Goal: Contribute content: Contribute content

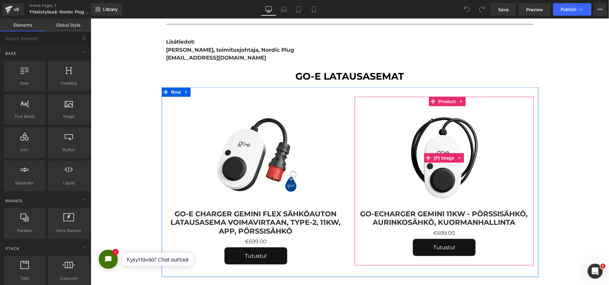
scroll to position [488, 0]
drag, startPoint x: 448, startPoint y: 88, endPoint x: 384, endPoint y: 92, distance: 64.1
click at [448, 97] on span "Product" at bounding box center [447, 101] width 20 height 9
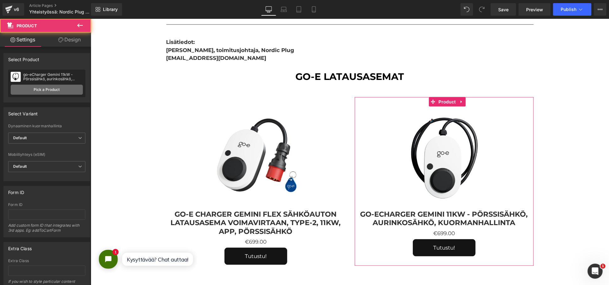
click at [47, 88] on link "Pick a Product" at bounding box center [47, 90] width 72 height 10
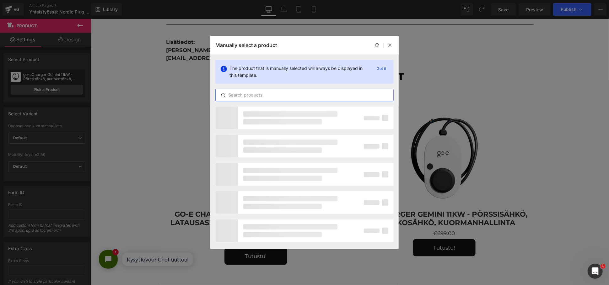
click at [270, 95] on input "text" at bounding box center [305, 95] width 178 height 8
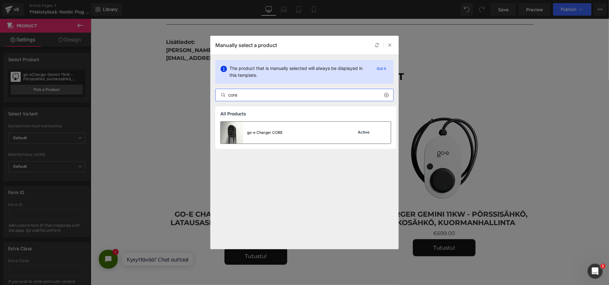
type input "core"
click at [325, 132] on div "go-e Charger CORE Active" at bounding box center [306, 133] width 170 height 22
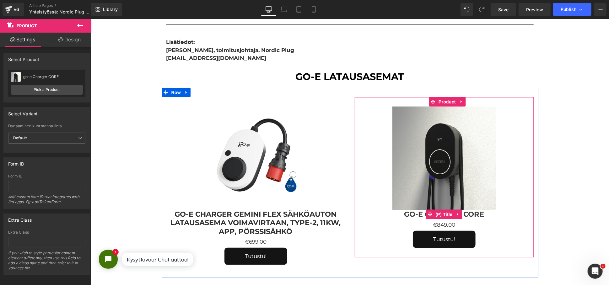
click at [467, 210] on link "go-e Charger CORE" at bounding box center [444, 214] width 80 height 8
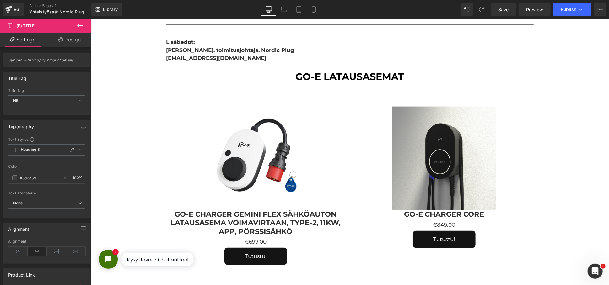
click at [66, 45] on link "Design" at bounding box center [70, 40] width 46 height 14
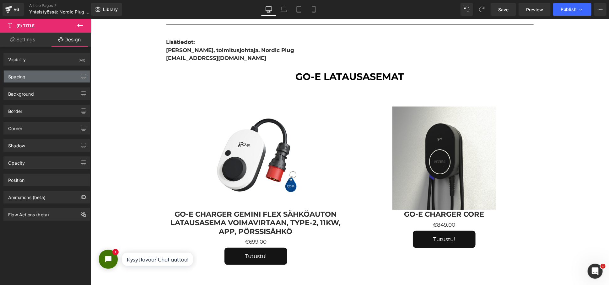
click at [38, 75] on div "Spacing" at bounding box center [47, 77] width 86 height 12
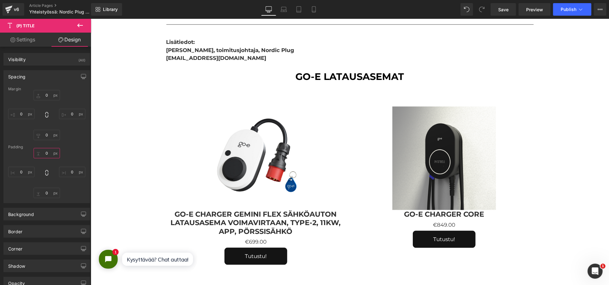
click at [42, 150] on input "0" at bounding box center [47, 153] width 26 height 10
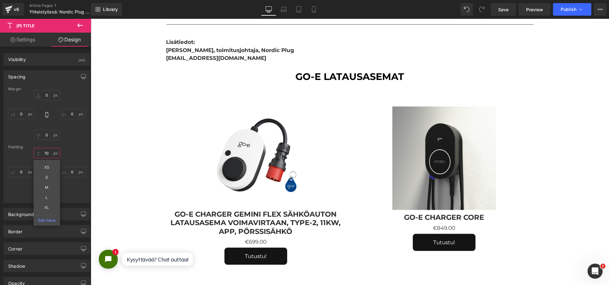
type input "1"
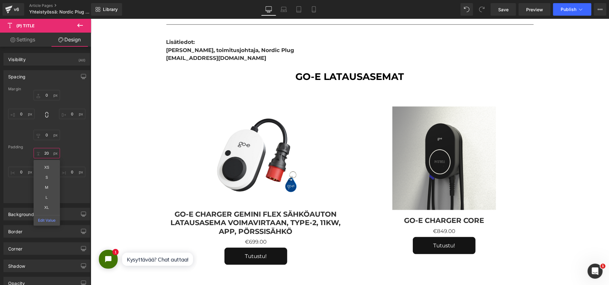
type input "20"
click at [61, 153] on div "20 20 0px 0 0px 0 0px 0" at bounding box center [46, 173] width 77 height 50
click at [50, 195] on input "0" at bounding box center [47, 193] width 26 height 10
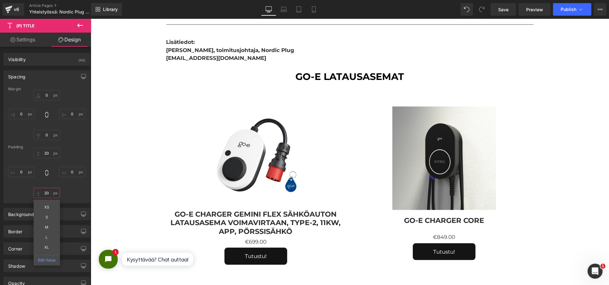
type input "2"
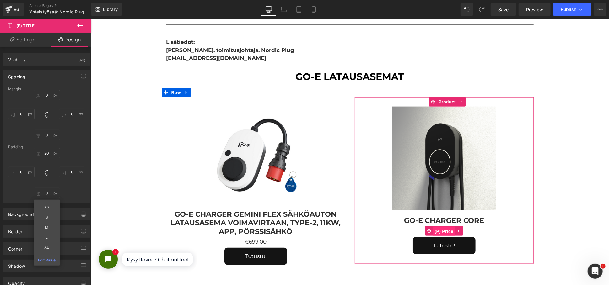
click at [443, 227] on span "(P) Price" at bounding box center [444, 231] width 22 height 9
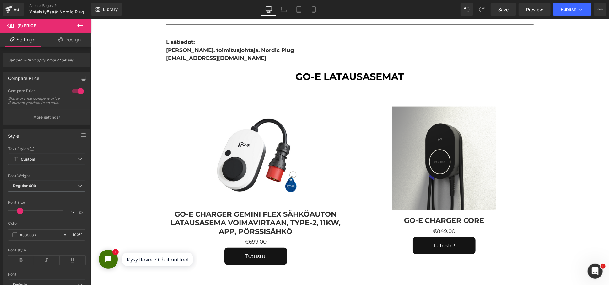
click at [67, 43] on link "Design" at bounding box center [70, 40] width 46 height 14
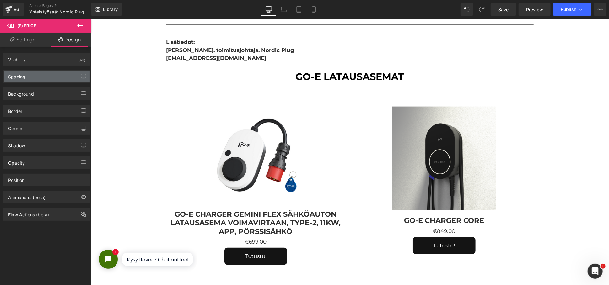
click at [34, 78] on div "Spacing" at bounding box center [47, 77] width 86 height 12
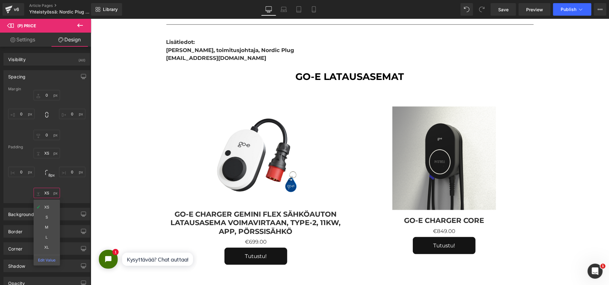
click at [43, 193] on input "XS" at bounding box center [47, 193] width 26 height 10
type input "20"
click at [44, 153] on input "XS" at bounding box center [47, 153] width 26 height 10
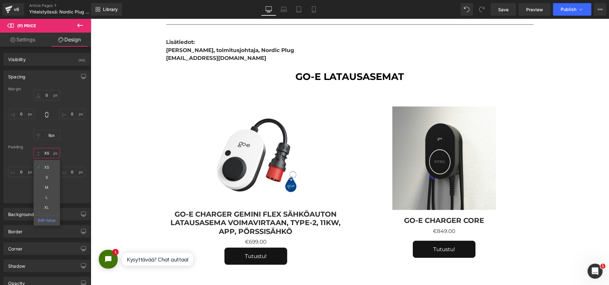
click at [44, 153] on input "XS" at bounding box center [47, 153] width 26 height 10
type input "20"
click at [508, 14] on link "Save" at bounding box center [502, 9] width 25 height 13
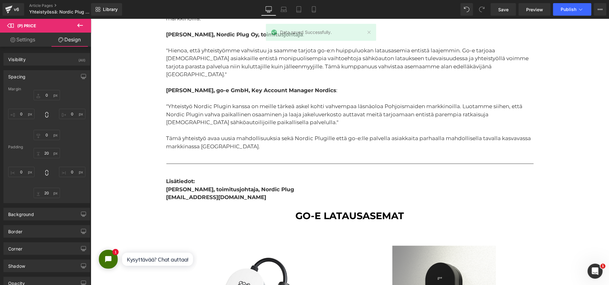
scroll to position [139, 0]
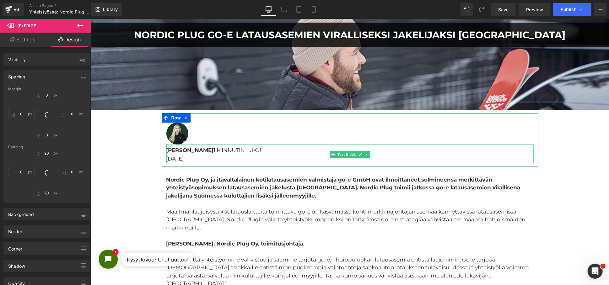
click at [194, 160] on p "20.12.2023" at bounding box center [349, 158] width 367 height 8
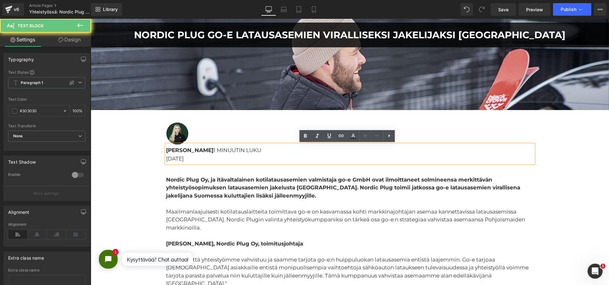
click at [188, 159] on p "20.12.2023" at bounding box center [349, 158] width 367 height 8
click at [188, 158] on p "20.12.2023" at bounding box center [349, 158] width 367 height 8
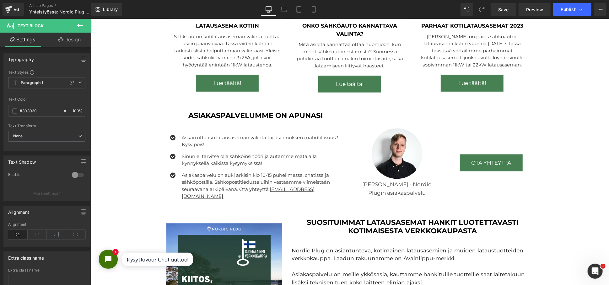
scroll to position [976, 0]
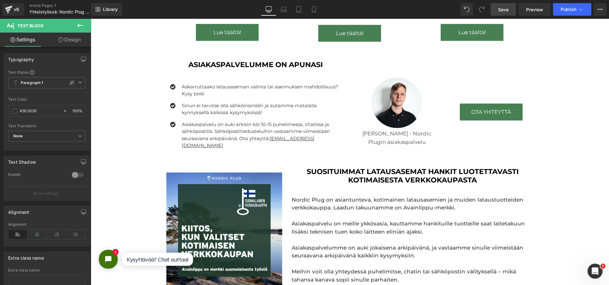
click at [503, 8] on span "Save" at bounding box center [503, 9] width 10 height 7
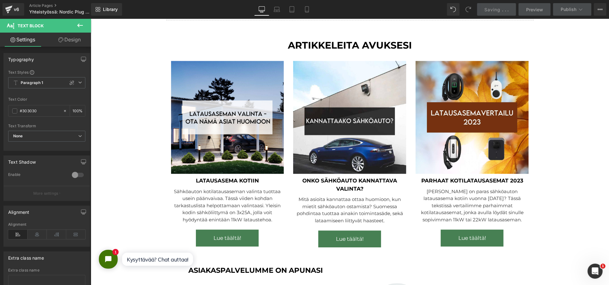
scroll to position [767, 0]
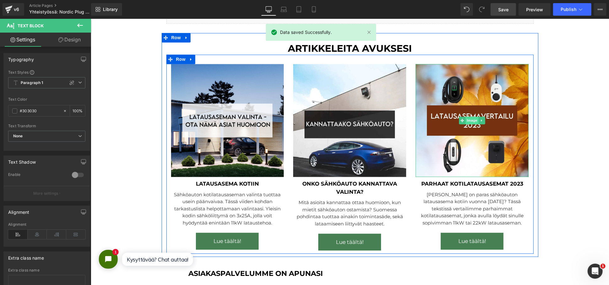
click at [472, 117] on span "Image" at bounding box center [471, 121] width 13 height 8
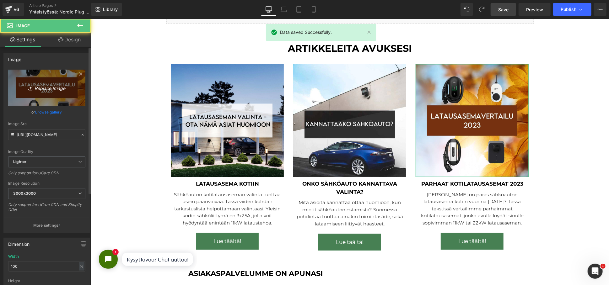
click at [51, 91] on icon "Replace Image" at bounding box center [47, 88] width 50 height 8
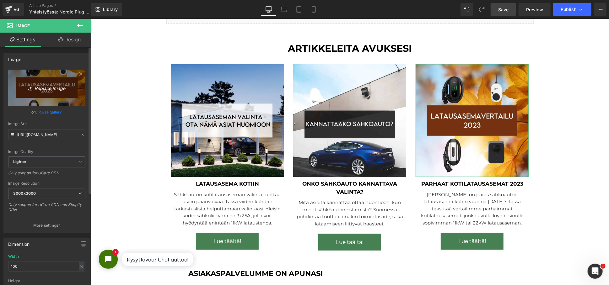
type input "C:\fakepath\latausasemavertailu 2025.png"
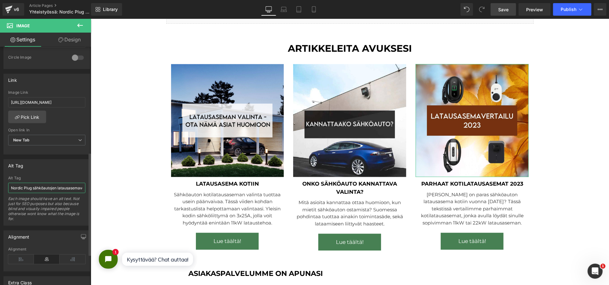
scroll to position [0, 23]
drag, startPoint x: 47, startPoint y: 189, endPoint x: 83, endPoint y: 188, distance: 35.5
click at [83, 188] on input "Nordic Plug sähköautojen latausasemavertailu 2023" at bounding box center [46, 188] width 77 height 10
click at [79, 188] on input "Nordic Plug sähköautojen latausasemavertailu 2023" at bounding box center [46, 188] width 77 height 10
click at [79, 187] on input "Nordic Plug sähköautojen latausasemavertailu 2023" at bounding box center [46, 188] width 77 height 10
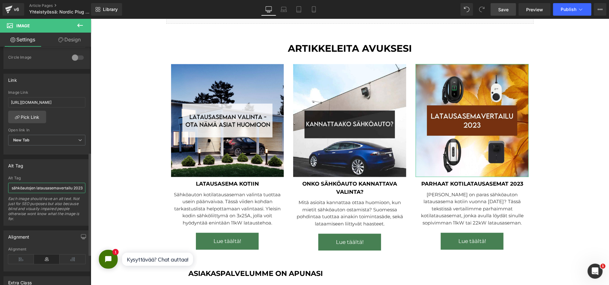
type input "https://ucarecdn.com/dd05753f-d2ec-4a81-bf3c-ca0ce1c546f1/-/format/auto/-/previ…"
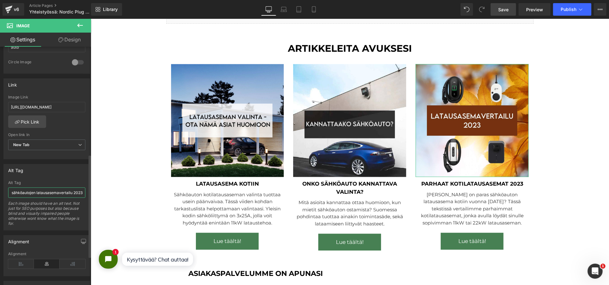
scroll to position [249, 0]
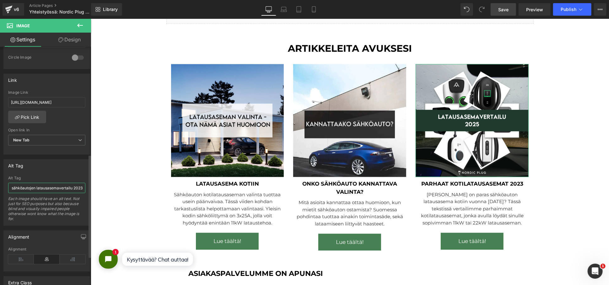
click at [80, 188] on input "Nordic Plug sähköautojen latausasemavertailu 2023" at bounding box center [46, 188] width 77 height 10
type input "Nordic Plug sähköautojen latausasemavertailu 2025"
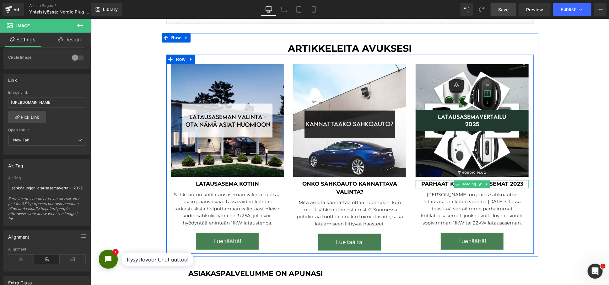
click at [496, 180] on h6 "parhaat kotilatausasemat 2023" at bounding box center [471, 184] width 113 height 8
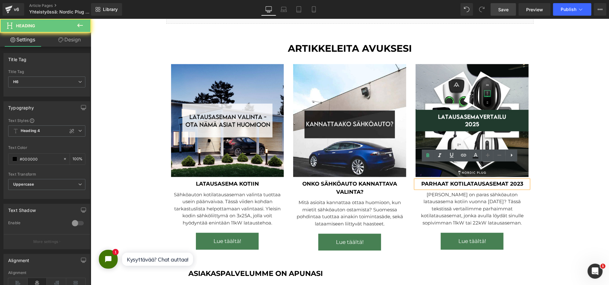
click at [519, 180] on h6 "parhaat kotilatausasemat 2023" at bounding box center [471, 184] width 113 height 8
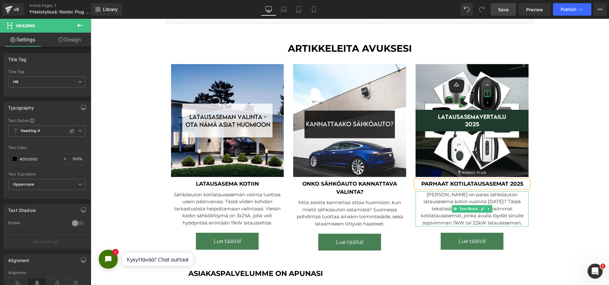
click at [449, 191] on p "Mikä on paras sähköauton latausasema kotiin vuonna 2023? Tässä tekstissä vertai…" at bounding box center [471, 208] width 113 height 35
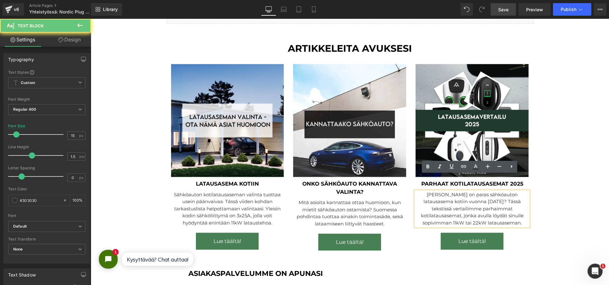
click at [450, 191] on p "Mikä on paras sähköauton latausasema kotiin vuonna 2023? Tässä tekstissä vertai…" at bounding box center [471, 208] width 113 height 35
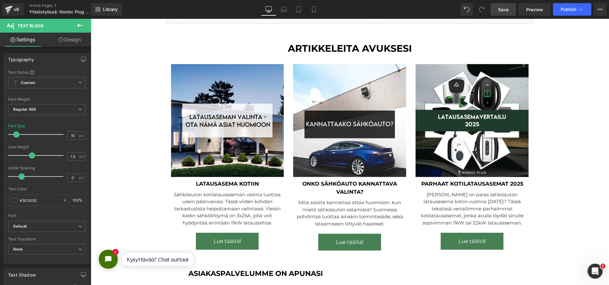
click at [497, 9] on link "Save" at bounding box center [502, 9] width 25 height 13
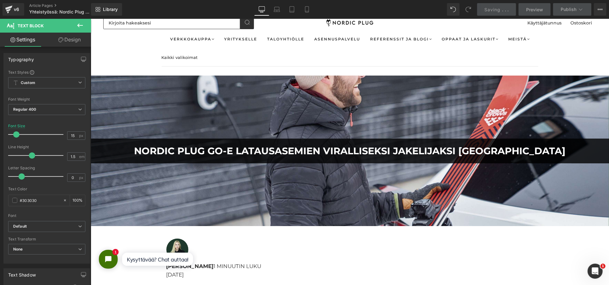
scroll to position [0, 0]
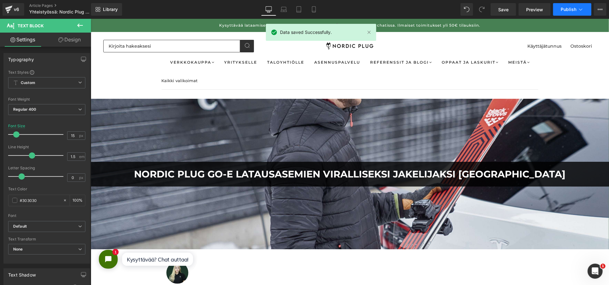
click at [568, 14] on button "Publish" at bounding box center [572, 9] width 38 height 13
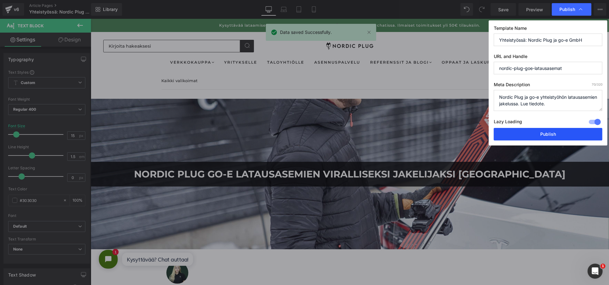
click at [514, 131] on button "Publish" at bounding box center [548, 134] width 109 height 13
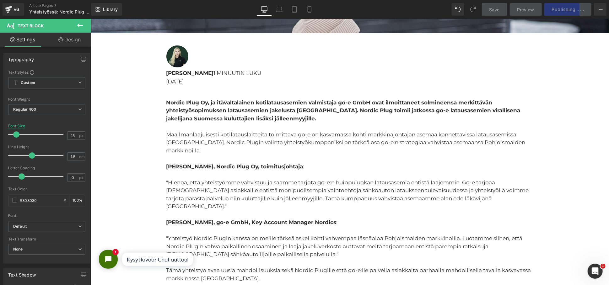
scroll to position [139, 0]
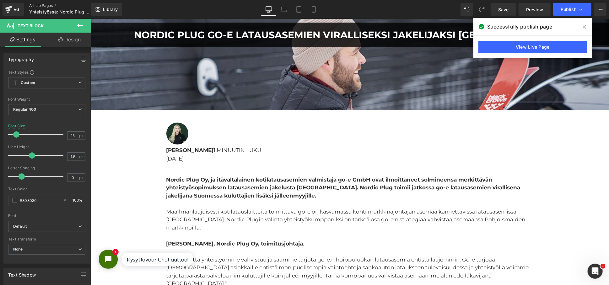
click at [39, 5] on link "Article Pages" at bounding box center [65, 5] width 72 height 5
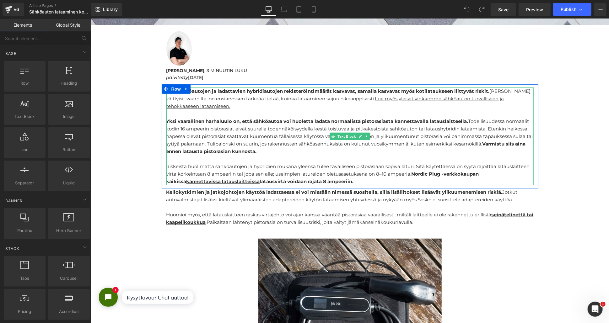
scroll to position [244, 0]
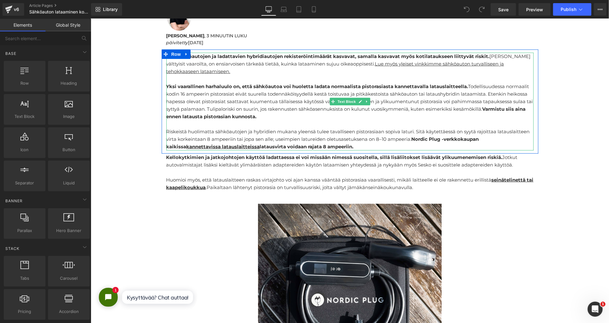
click at [346, 147] on div "Riskeistä huolimatta sähköautojen ja hybridien mukana yleensä tulee tavalliseen…" at bounding box center [349, 139] width 367 height 23
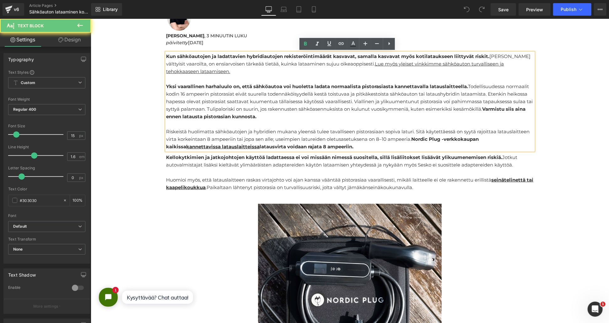
click at [346, 147] on div "Riskeistä huolimatta sähköautojen ja hybridien mukana yleensä tulee tavalliseen…" at bounding box center [349, 139] width 367 height 23
click at [301, 143] on strong "Nordic Plug -verkkokaupan kaikissa kannettavissa latauslaitteissa latausvirta v…" at bounding box center [322, 142] width 313 height 13
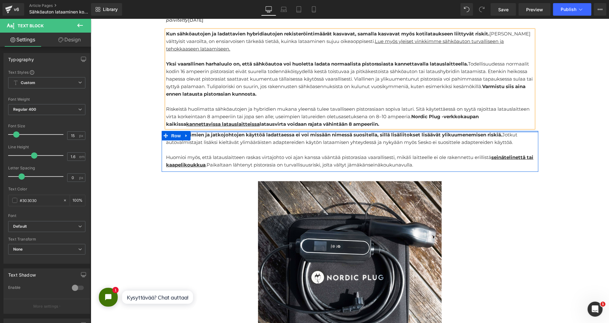
scroll to position [279, 0]
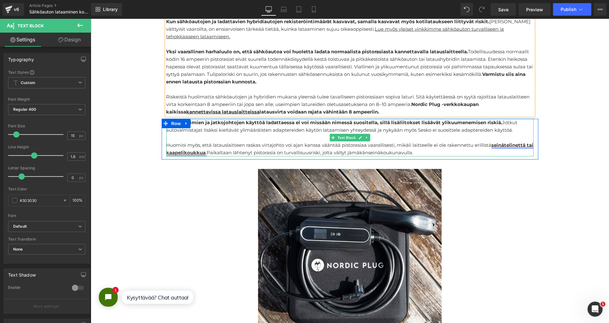
click at [194, 151] on u "seinätelinettä tai kaapelikoukkua" at bounding box center [349, 148] width 367 height 13
click at [215, 148] on div "Huomioi myös, että latauslaitteen raskas virtajohto voi ajan kanssa vääntää pis…" at bounding box center [349, 148] width 367 height 15
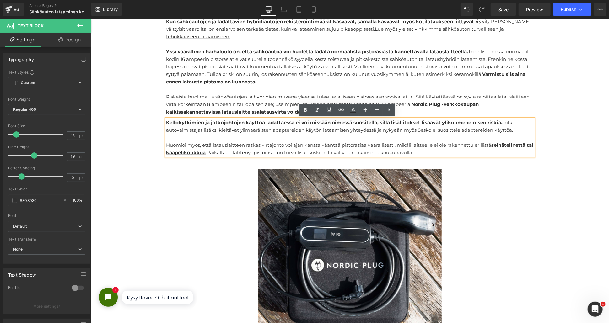
click at [214, 149] on div "Huomioi myös, että latauslaitteen raskas virtajohto voi ajan kanssa vääntää pis…" at bounding box center [349, 148] width 367 height 15
click at [204, 153] on u "seinätelinettä tai kaapelikoukkua" at bounding box center [349, 148] width 367 height 13
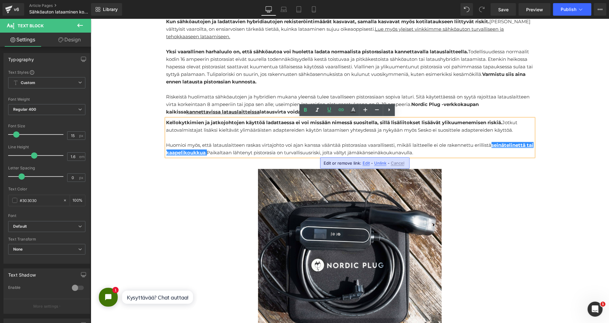
click at [362, 165] on span "Edit" at bounding box center [365, 163] width 7 height 5
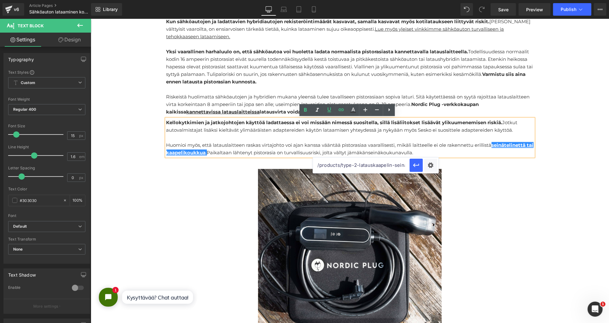
scroll to position [0, 15]
drag, startPoint x: 355, startPoint y: 168, endPoint x: 419, endPoint y: 173, distance: 64.2
click at [419, 173] on div "/products/type-2-latauskaapelin-seinateline" at bounding box center [376, 166] width 126 height 16
click at [430, 0] on div "Text Color Highlight Color #333333 Edit or remove link: Edit - Unlink - Cancel …" at bounding box center [304, 0] width 609 height 0
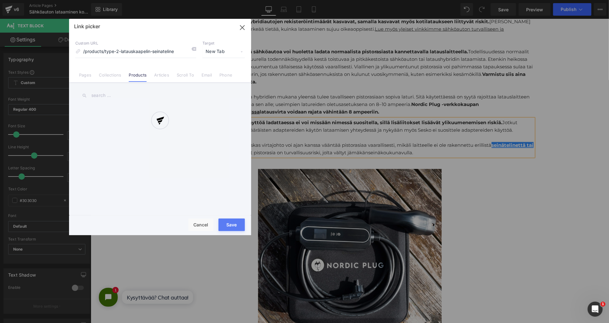
click at [111, 77] on div at bounding box center [160, 127] width 182 height 217
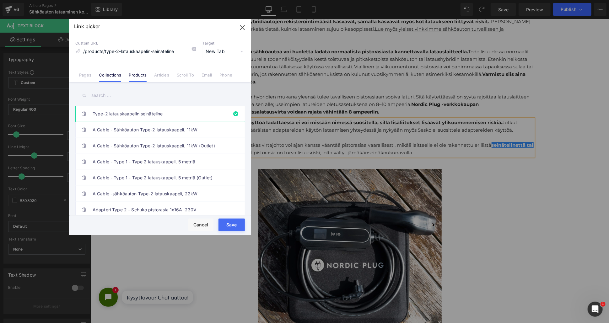
click at [110, 77] on link "Collections" at bounding box center [110, 76] width 22 height 9
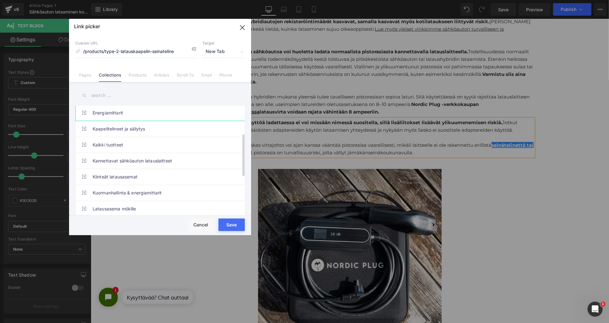
scroll to position [70, 0]
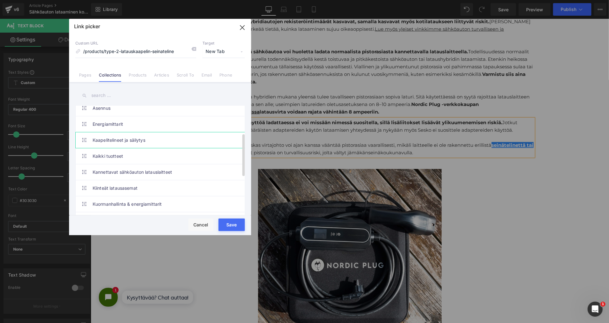
click at [139, 137] on link "Kaapelitelineet ja säilytys" at bounding box center [162, 140] width 138 height 16
type input "/collections/kaapelitelineet-ja-sailytys"
click at [232, 227] on button "Save" at bounding box center [231, 225] width 26 height 13
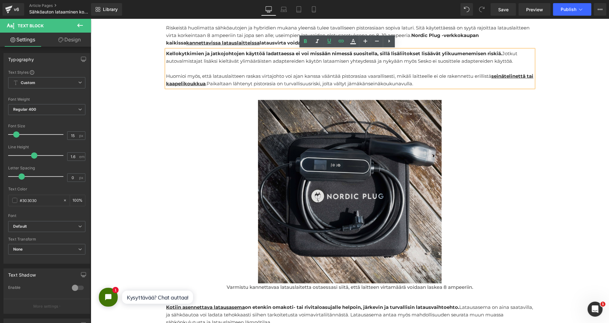
scroll to position [418, 0]
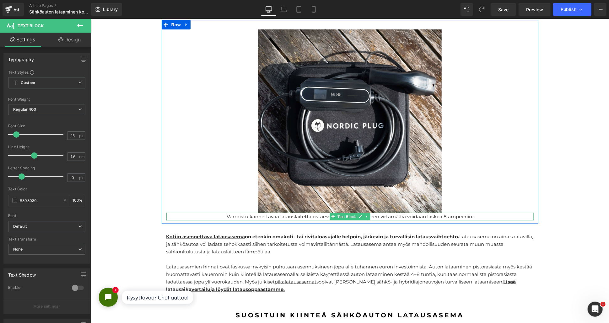
click at [443, 215] on p "Varmistu kannettavaa latauslaitetta ostaessasi siitä, että laitteen virtamäärä …" at bounding box center [349, 217] width 367 height 8
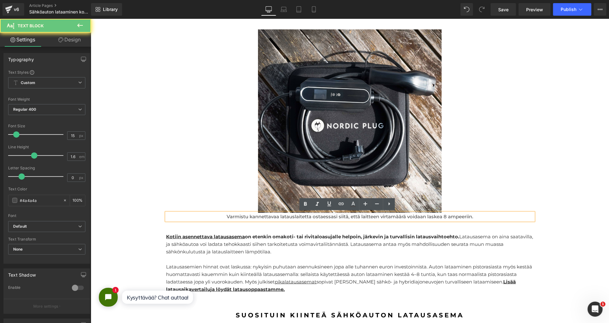
click at [440, 216] on p "Varmistu kannettavaa latauslaitetta ostaessasi siitä, että laitteen virtamäärä …" at bounding box center [349, 217] width 367 height 8
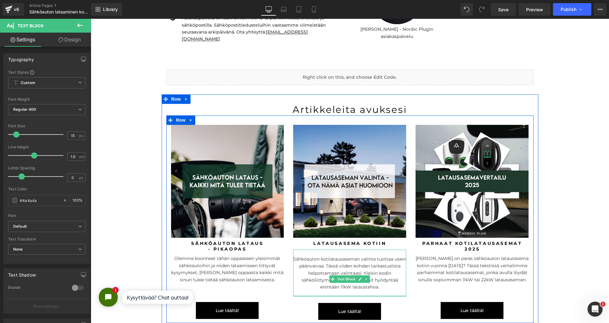
scroll to position [1185, 0]
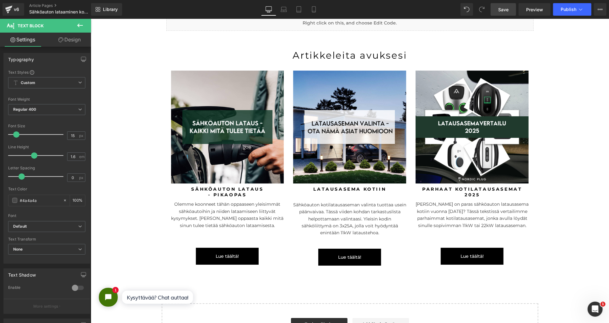
click at [500, 5] on link "Save" at bounding box center [502, 9] width 25 height 13
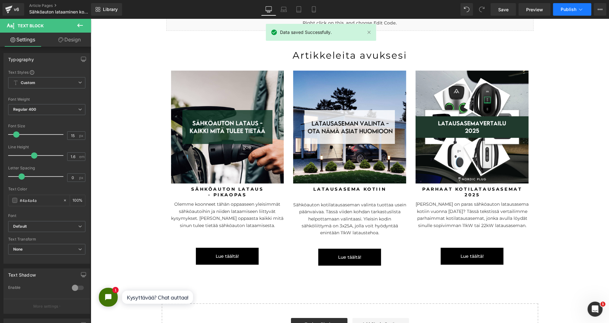
click at [564, 13] on button "Publish" at bounding box center [572, 9] width 38 height 13
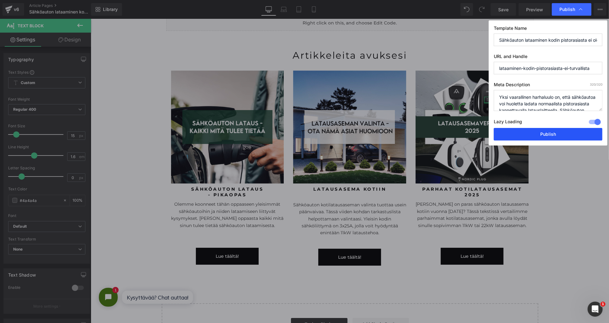
click at [516, 137] on button "Publish" at bounding box center [548, 134] width 109 height 13
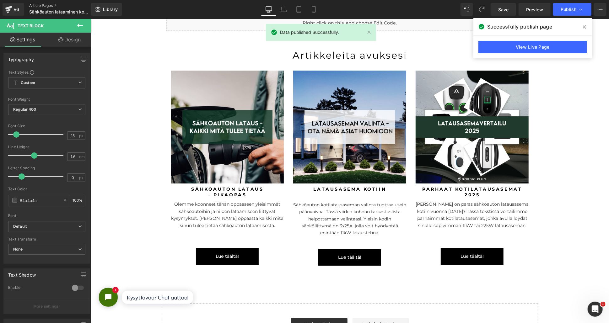
click at [38, 7] on link "Article Pages" at bounding box center [65, 5] width 72 height 5
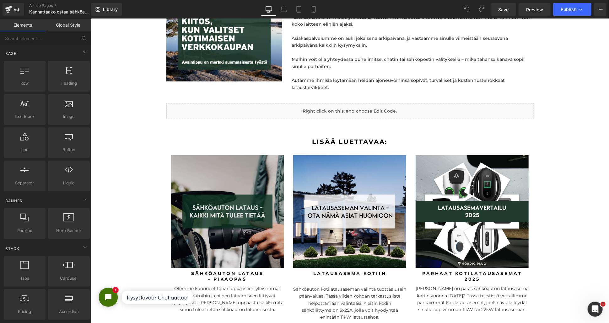
scroll to position [2232, 0]
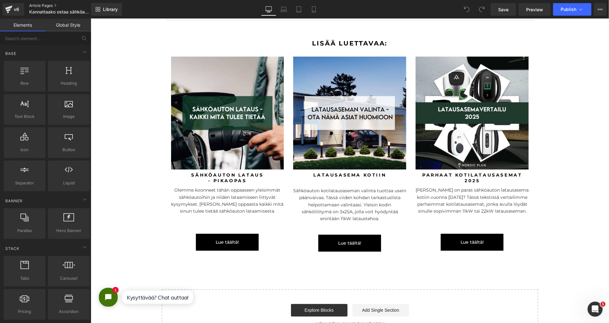
click at [38, 6] on link "Article Pages" at bounding box center [65, 5] width 72 height 5
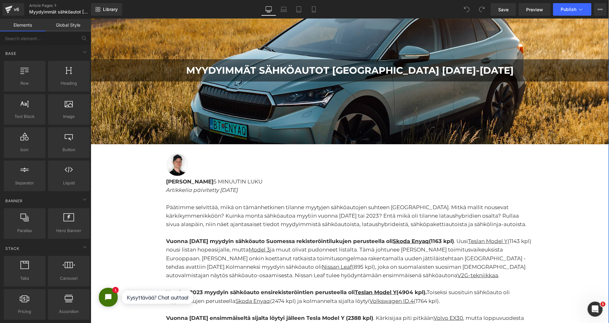
scroll to position [139, 0]
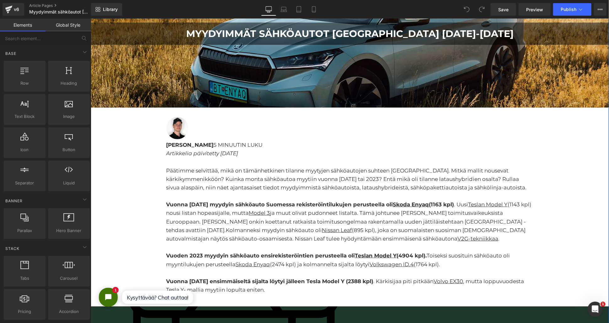
drag, startPoint x: 238, startPoint y: 153, endPoint x: 254, endPoint y: 156, distance: 15.6
click at [238, 153] on em "Artikkelia päivitetty 31.01.2025" at bounding box center [202, 153] width 72 height 6
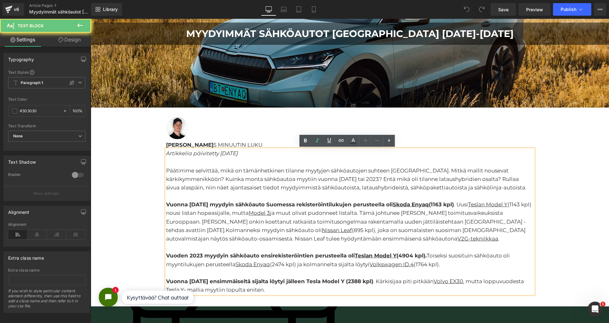
click at [235, 153] on em "Artikkelia päivitetty 31.01.2025" at bounding box center [202, 153] width 72 height 6
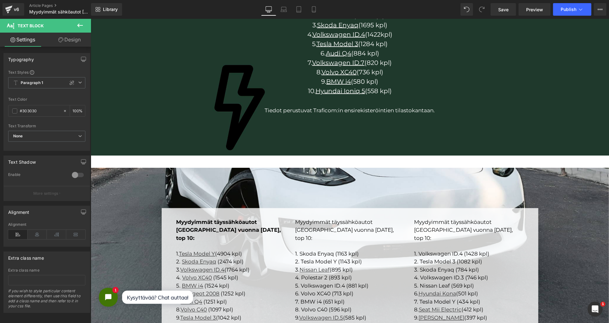
scroll to position [349, 0]
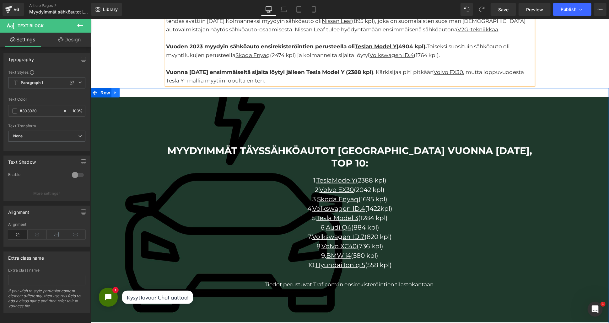
click at [114, 93] on icon at bounding box center [115, 92] width 4 height 5
click at [121, 91] on icon at bounding box center [123, 92] width 4 height 4
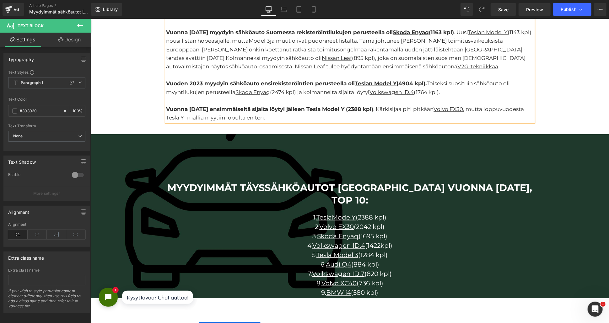
scroll to position [311, 0]
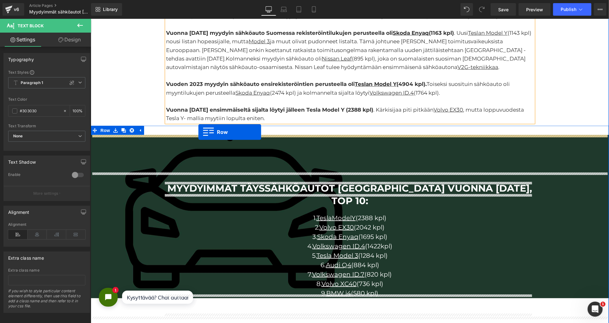
drag, startPoint x: 92, startPoint y: 83, endPoint x: 198, endPoint y: 132, distance: 116.5
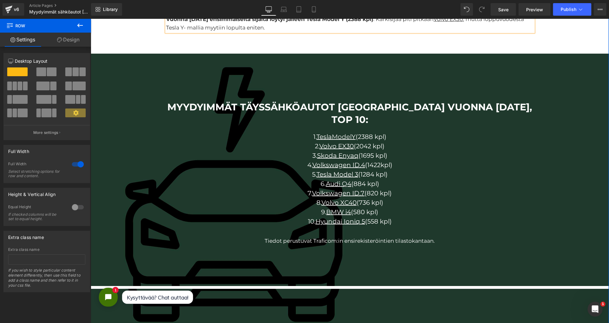
scroll to position [346, 0]
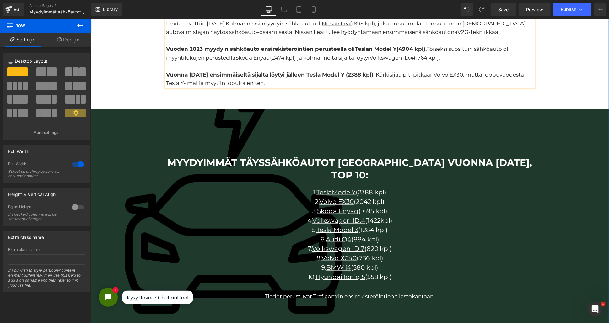
click at [142, 154] on span "Myydyimmät täyssähköautot Suomessa vuonna 2024, top 10: Heading 1. Tesla Model …" at bounding box center [349, 225] width 518 height 157
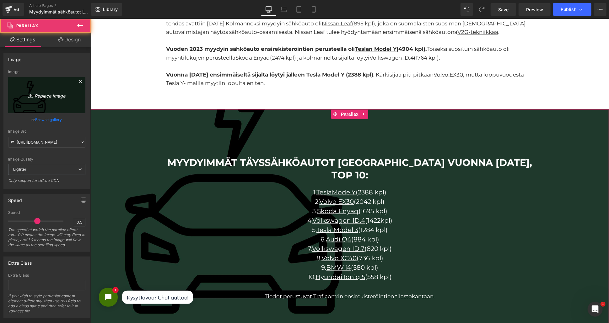
click at [41, 97] on icon "Replace Image" at bounding box center [47, 95] width 50 height 8
type input "C:\fakepath\tausta tesla ja defa power.jpg"
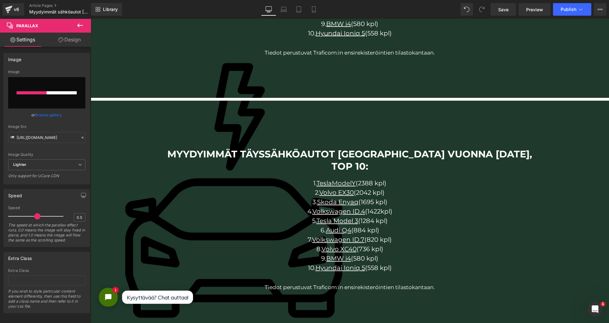
scroll to position [381, 0]
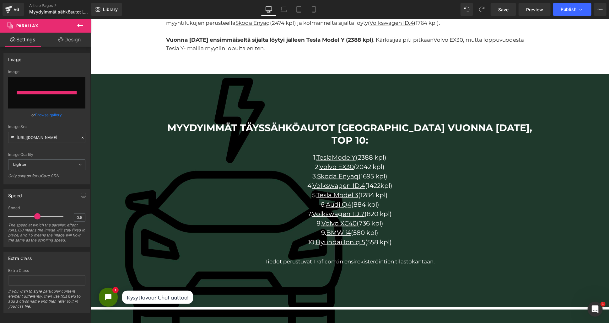
type input "https://ucarecdn.com/4e6a2518-86ab-46cc-ab38-1ed087dd1618/-/format/auto/-/previ…"
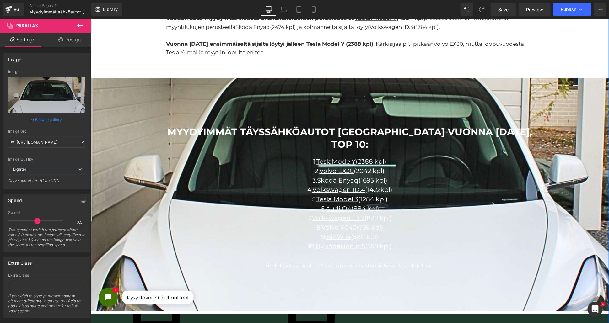
scroll to position [416, 0]
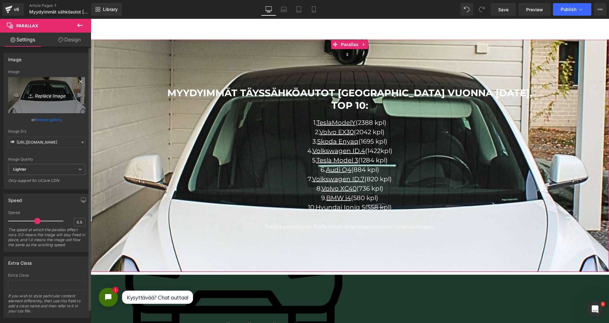
click at [41, 96] on icon "Replace Image" at bounding box center [47, 95] width 50 height 8
type input "C:\fakepath\Plug- tausta vaalea.png"
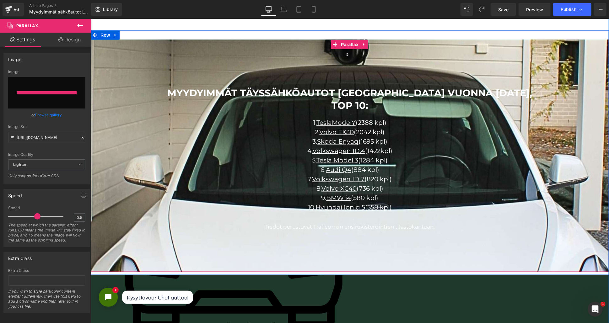
type input "https://ucarecdn.com/2fce9ddb-6dbd-4c53-89d4-7f0f313454e2/-/format/auto/-/previ…"
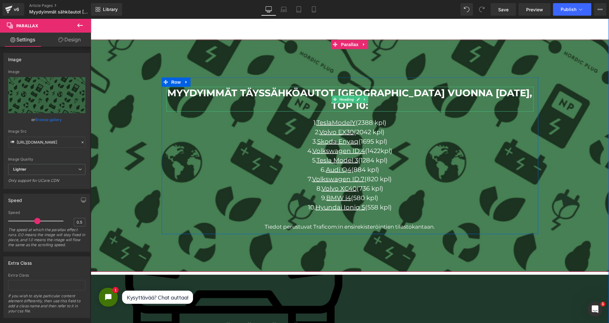
click at [475, 91] on h2 "Myydyimmät täyssähköautot Suomessa vuonna 2024, top 10:" at bounding box center [349, 99] width 367 height 25
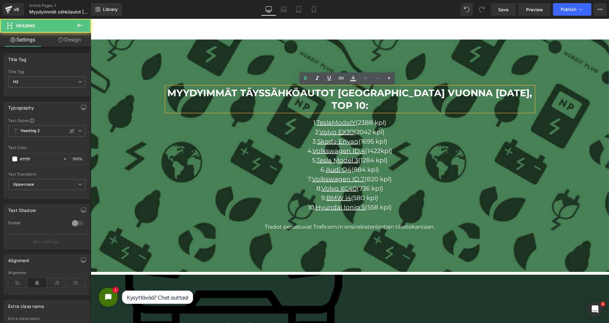
click at [475, 93] on h2 "Myydyimmät täyssähköautot Suomessa vuonna 2024, top 10:" at bounding box center [349, 99] width 367 height 25
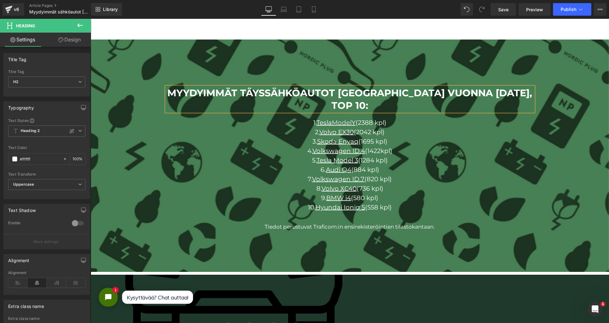
click at [519, 91] on h2 "Myydyimmät täyssähköautot Suomessa vuonna 2025, top 10:" at bounding box center [349, 99] width 367 height 25
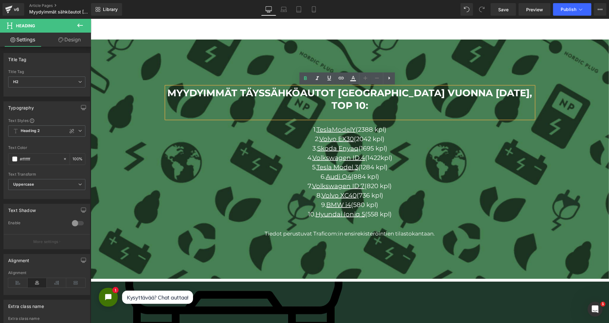
scroll to position [3652, 512]
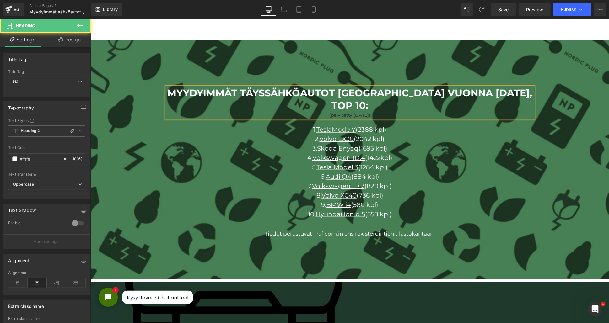
drag, startPoint x: 373, startPoint y: 102, endPoint x: 319, endPoint y: 101, distance: 54.0
click at [319, 111] on div "(päivitetty 09.09.2025)" at bounding box center [349, 114] width 367 height 7
click at [325, 111] on div "Päivitetty syyskuu 2025" at bounding box center [349, 114] width 367 height 7
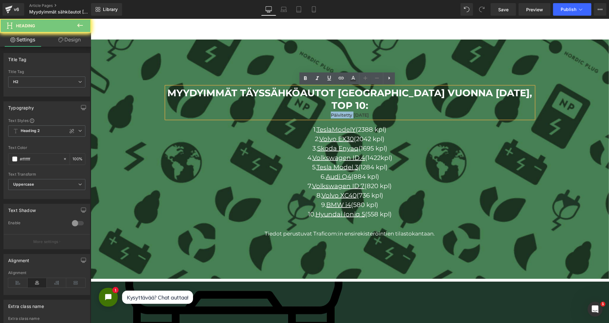
click at [325, 111] on div "Päivitetty syyskuu 2025" at bounding box center [349, 114] width 367 height 7
click at [387, 76] on icon at bounding box center [389, 78] width 8 height 8
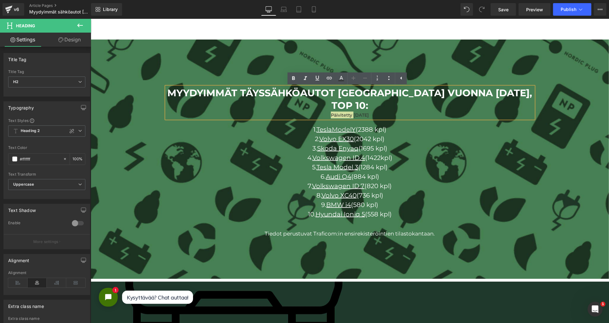
click at [353, 80] on icon at bounding box center [353, 78] width 4 height 4
click at [341, 80] on icon at bounding box center [341, 79] width 8 height 8
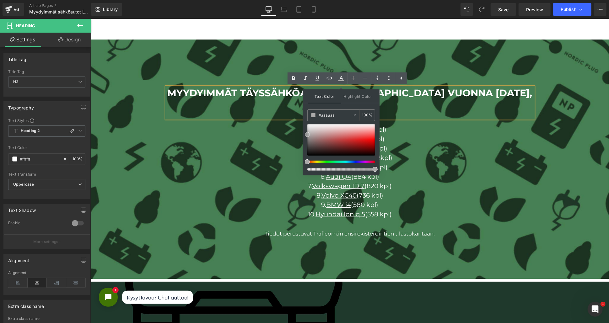
drag, startPoint x: 296, startPoint y: 111, endPoint x: 294, endPoint y: 105, distance: 6.4
type input "#f7f7f7"
drag, startPoint x: 398, startPoint y: 152, endPoint x: 293, endPoint y: 94, distance: 119.4
click at [256, 140] on div "1. Tesla Model Y (2388 kpl) 2. Volvo EX30 (2042 kpl) 3. Skoda Enyaq (1695 kpl) …" at bounding box center [349, 168] width 367 height 100
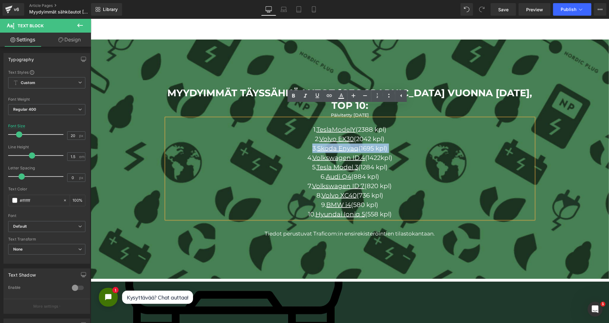
click at [279, 99] on h2 "Myydyimmät täyssähköautot Suomessa vuonna 2025, top 10:" at bounding box center [349, 99] width 367 height 25
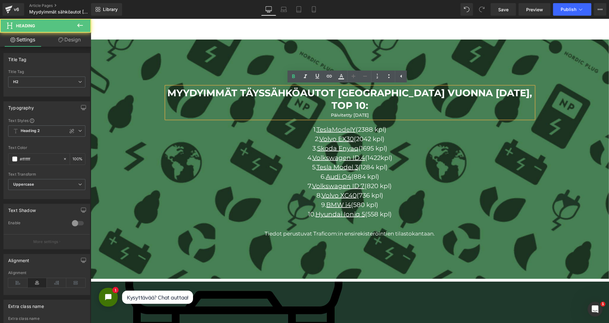
click at [335, 112] on span "Päivitetty syyskuu 2025" at bounding box center [349, 115] width 38 height 6
click at [333, 112] on span "Päivitetty syyskuu 2025" at bounding box center [349, 115] width 38 height 6
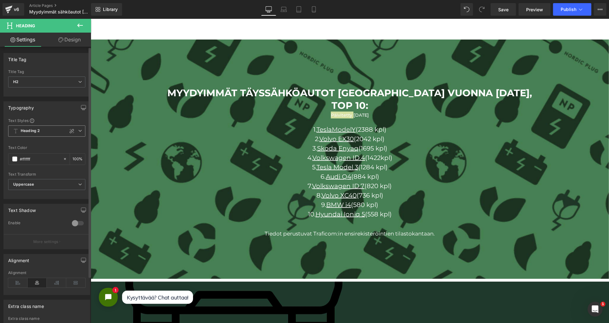
click at [36, 131] on b "Heading 2" at bounding box center [30, 130] width 19 height 5
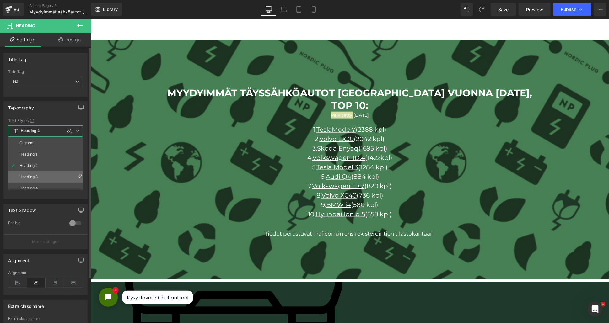
click at [33, 171] on li "Heading 3" at bounding box center [47, 176] width 78 height 11
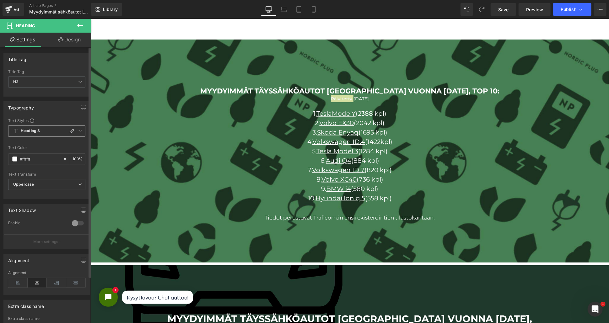
scroll to position [3648, 512]
click at [33, 134] on span "Heading 3" at bounding box center [46, 131] width 77 height 11
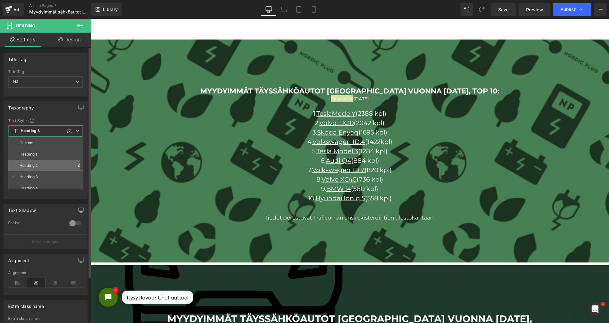
click at [29, 162] on li "Heading 2" at bounding box center [47, 165] width 78 height 11
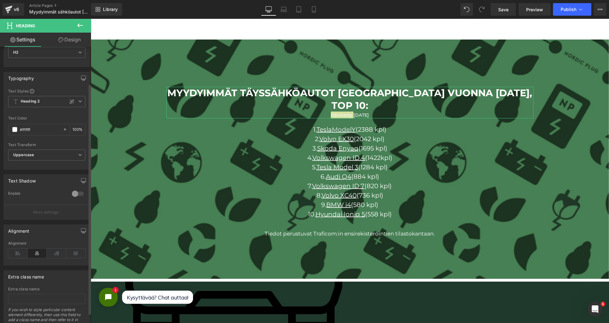
scroll to position [56, 0]
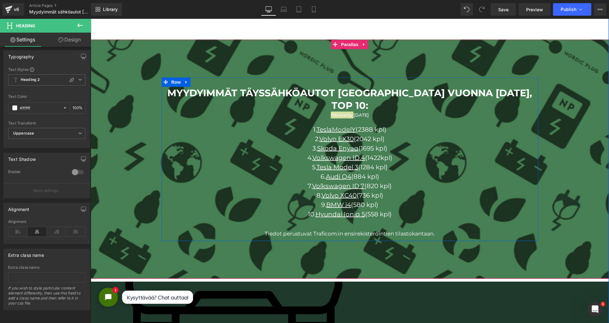
click at [342, 99] on span "Heading" at bounding box center [346, 103] width 17 height 8
click at [382, 111] on div "Päivitetty syyskuu 2025" at bounding box center [349, 114] width 367 height 7
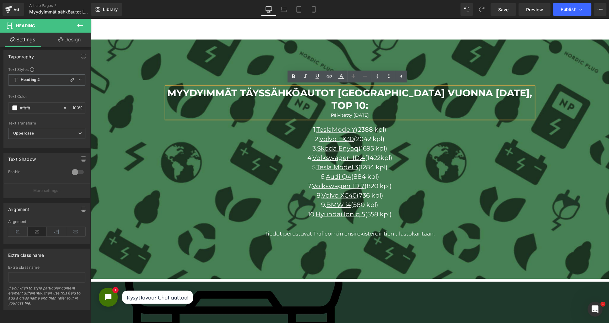
drag, startPoint x: 377, startPoint y: 103, endPoint x: 381, endPoint y: 99, distance: 5.6
click at [381, 111] on div "Päivitetty syyskuu 2025" at bounding box center [349, 114] width 367 height 7
drag, startPoint x: 380, startPoint y: 102, endPoint x: 319, endPoint y: 101, distance: 60.9
click at [319, 111] on div "Päivitetty syyskuu 2025" at bounding box center [349, 114] width 367 height 7
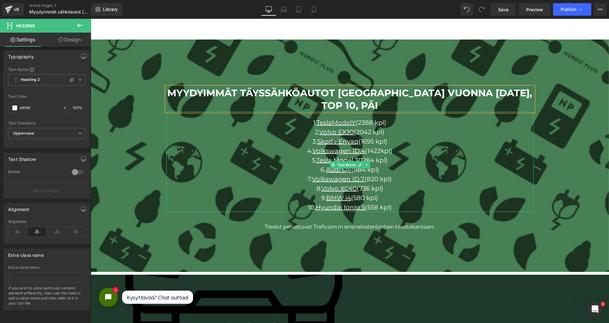
scroll to position [3657, 512]
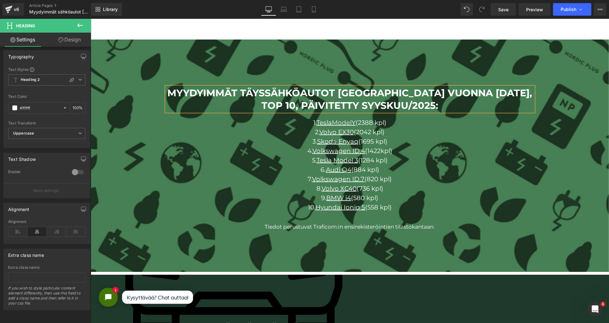
click at [127, 113] on span "Myydyimmät täyssähköautot Suomessa vuonna 2025, top 10, päivitetty syyskuu/2025…" at bounding box center [349, 155] width 518 height 157
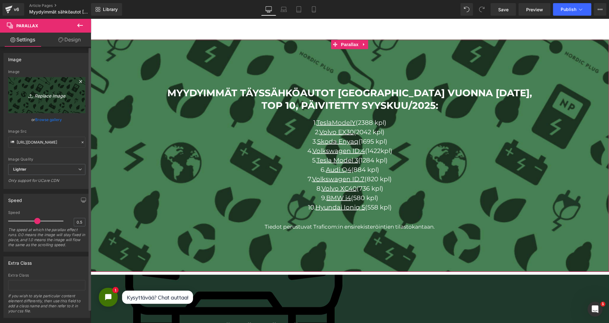
click at [63, 98] on icon "Replace Image" at bounding box center [47, 95] width 50 height 8
type input "C:\fakepath\tausta nordic plug.jpg"
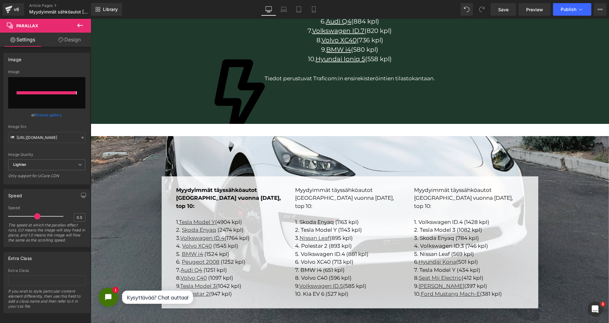
type input "https://ucarecdn.com/b371dee5-79a5-4bd4-ac2f-7801f6ce1646/-/format/auto/-/previ…"
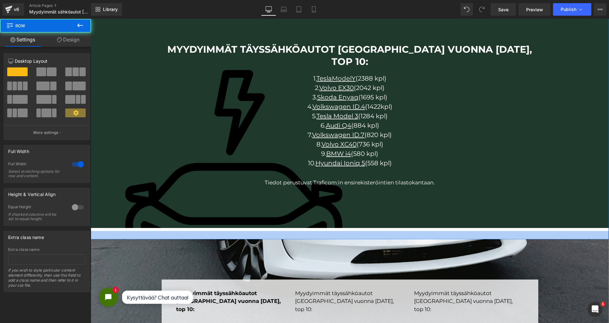
scroll to position [3656, 512]
click at [189, 231] on div at bounding box center [349, 235] width 518 height 8
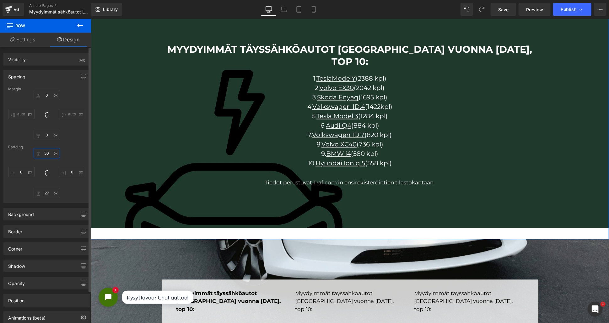
click at [46, 154] on input "30" at bounding box center [47, 153] width 26 height 10
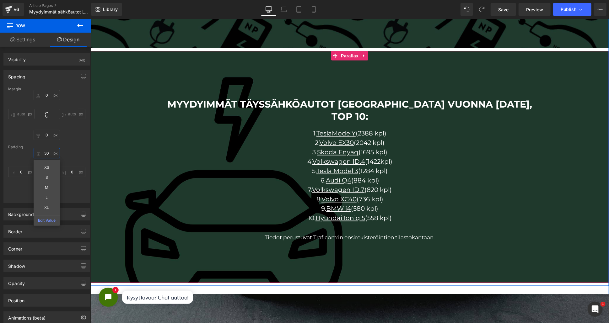
scroll to position [590, 0]
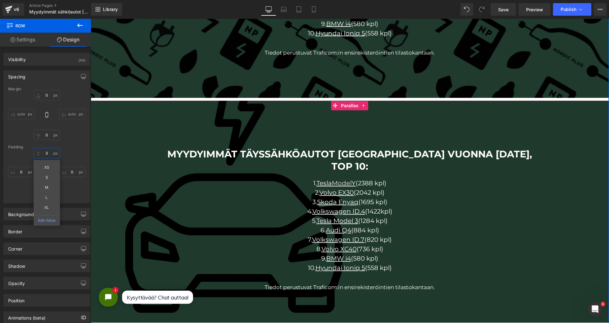
type input "30"
click at [68, 138] on div "0px 0 auto auto 0px 0 auto auto" at bounding box center [46, 115] width 77 height 50
click at [47, 193] on input "27" at bounding box center [47, 193] width 26 height 10
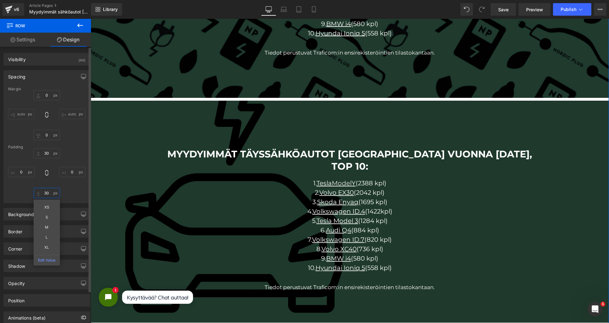
scroll to position [3657, 512]
type input "30"
click at [79, 192] on div "30 30 0px 0 30 30 XS S M L XL Edit Value 0px 0" at bounding box center [46, 173] width 77 height 50
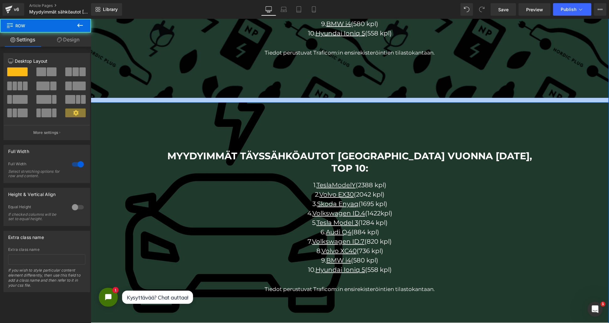
scroll to position [3659, 512]
click at [252, 101] on div at bounding box center [349, 100] width 518 height 5
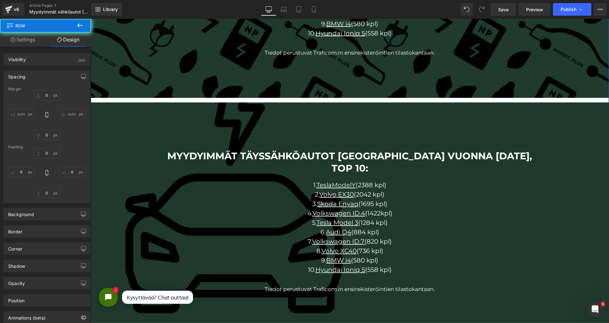
type input "0"
type input "30"
type input "0"
type input "16"
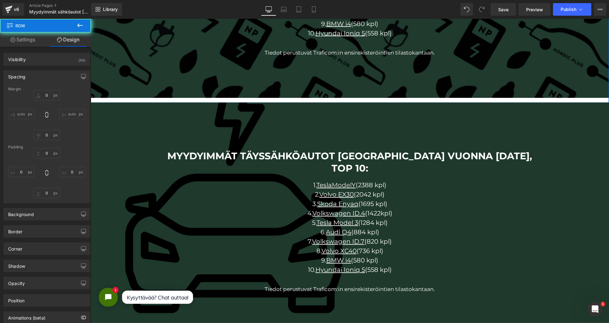
type input "0"
click at [47, 196] on input "16" at bounding box center [47, 193] width 26 height 10
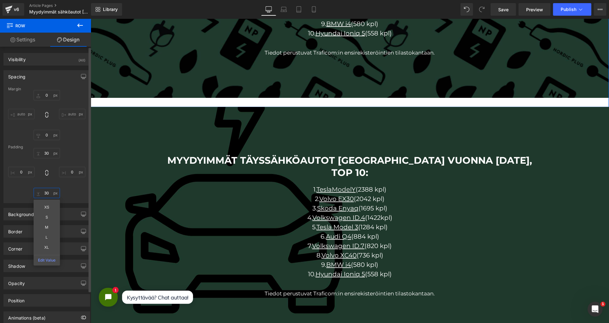
scroll to position [3663, 512]
type input "30"
drag, startPoint x: 75, startPoint y: 141, endPoint x: 113, endPoint y: 155, distance: 40.2
click at [75, 141] on div "Margin 0px 0 auto auto 0px 0 auto auto Padding 30px 30 0px 0 30 30 0px 0" at bounding box center [47, 145] width 86 height 116
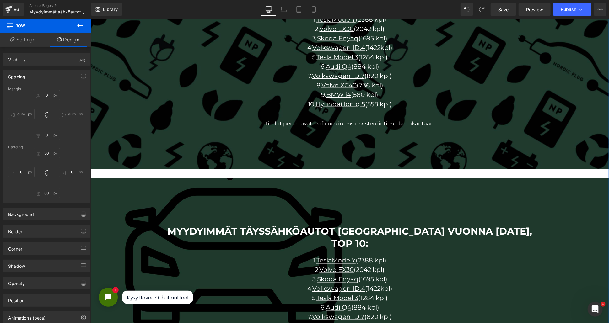
scroll to position [451, 0]
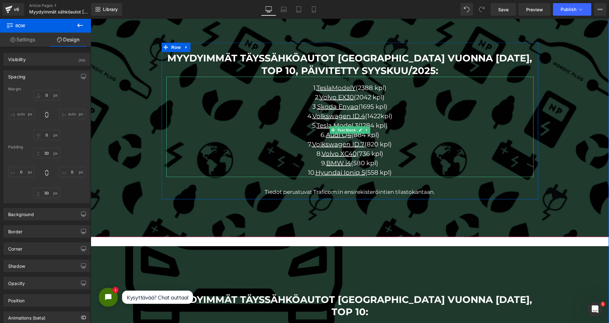
click at [355, 87] on p "1. Tesla Model Y (2388 kpl)" at bounding box center [349, 87] width 367 height 9
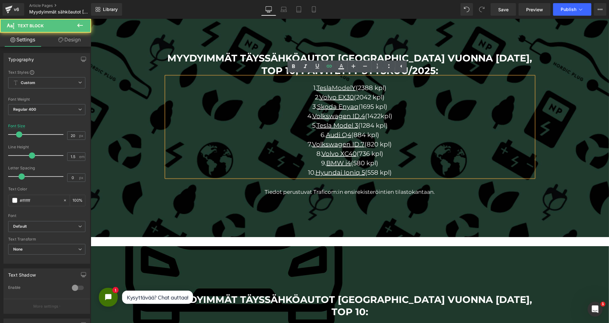
click at [354, 86] on p "1. Tesla Model Y (2388 kpl)" at bounding box center [349, 87] width 367 height 9
drag, startPoint x: 391, startPoint y: 89, endPoint x: 313, endPoint y: 90, distance: 78.5
click at [313, 90] on p "1. Tesla Model Y (2388 kpl)" at bounding box center [349, 87] width 367 height 9
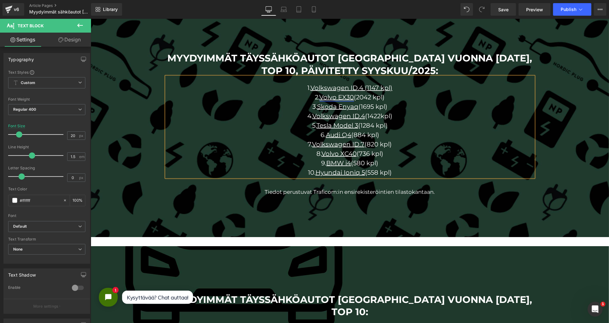
drag, startPoint x: 388, startPoint y: 98, endPoint x: 318, endPoint y: 98, distance: 69.4
click at [318, 98] on p "2. Volvo EX30 (2042 kpl)" at bounding box center [349, 96] width 367 height 9
drag, startPoint x: 393, startPoint y: 106, endPoint x: 315, endPoint y: 109, distance: 77.9
click at [315, 109] on p "3. Skoda Enyaq (1695 kpl)" at bounding box center [349, 106] width 367 height 9
drag, startPoint x: 393, startPoint y: 116, endPoint x: 312, endPoint y: 118, distance: 81.3
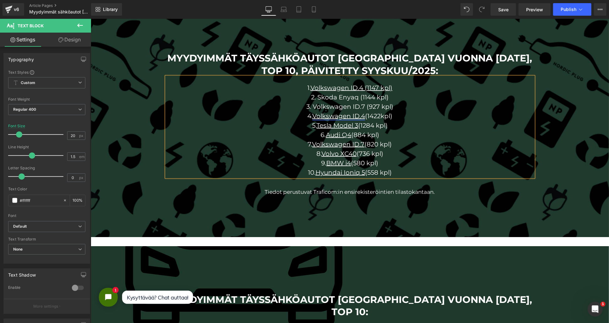
click at [312, 118] on p "4. Volkswagen ID.4 (1422kpl)" at bounding box center [349, 115] width 367 height 9
drag, startPoint x: 390, startPoint y: 126, endPoint x: 315, endPoint y: 127, distance: 75.0
click at [315, 127] on p "5. Tesla Model 3 (1284 kpl)" at bounding box center [349, 125] width 367 height 9
drag, startPoint x: 379, startPoint y: 134, endPoint x: 324, endPoint y: 137, distance: 55.3
click at [324, 137] on p "6. Audi Q4 (884 kpl)" at bounding box center [349, 134] width 367 height 9
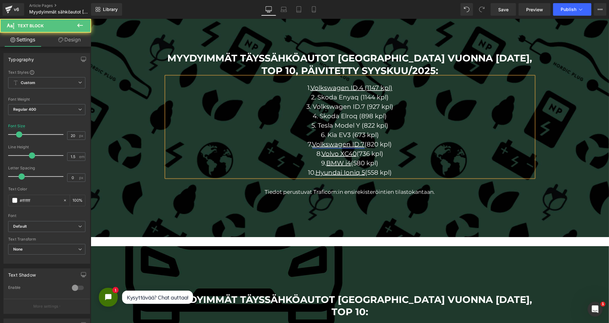
drag, startPoint x: 396, startPoint y: 144, endPoint x: 311, endPoint y: 146, distance: 85.4
click at [311, 146] on p "7. Volkswagen ID.7 (820 kpl)" at bounding box center [349, 143] width 367 height 9
drag, startPoint x: 385, startPoint y: 153, endPoint x: 319, endPoint y: 153, distance: 65.9
click at [319, 153] on p "8. Volvo XC40 (736 kpl)" at bounding box center [349, 153] width 367 height 9
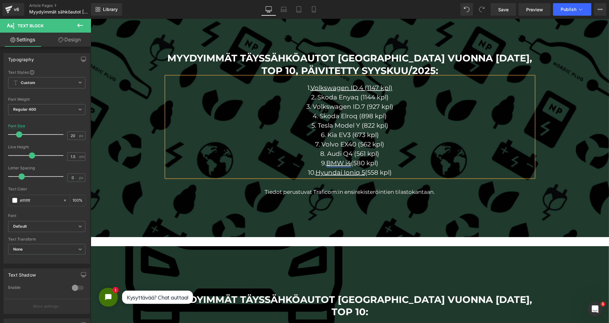
drag, startPoint x: 385, startPoint y: 161, endPoint x: 324, endPoint y: 161, distance: 60.9
click at [324, 161] on p "9. BMW i4 (580 kpl)" at bounding box center [349, 162] width 367 height 9
drag, startPoint x: 392, startPoint y: 172, endPoint x: 313, endPoint y: 172, distance: 78.8
click at [313, 172] on p "10. Hyundai Ioniq 5 (558 kpl)" at bounding box center [349, 172] width 367 height 9
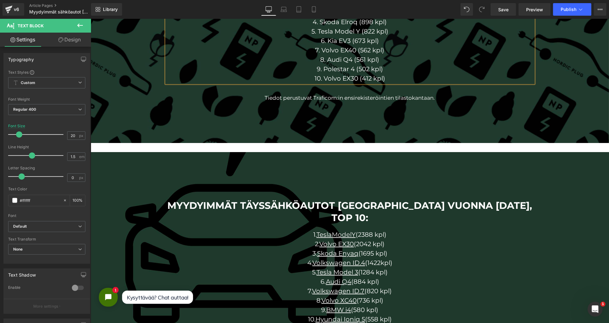
scroll to position [485, 0]
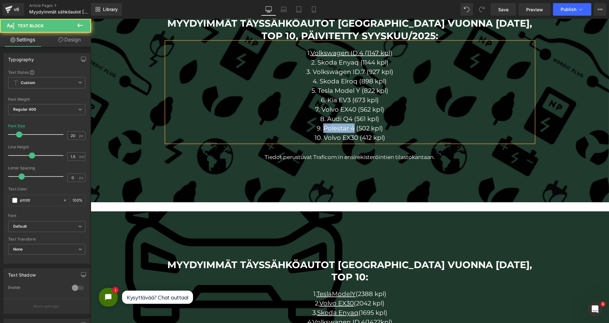
drag, startPoint x: 352, startPoint y: 129, endPoint x: 319, endPoint y: 129, distance: 32.3
click at [319, 129] on p "9. Polestar 4 (502 kpl)" at bounding box center [349, 127] width 367 height 9
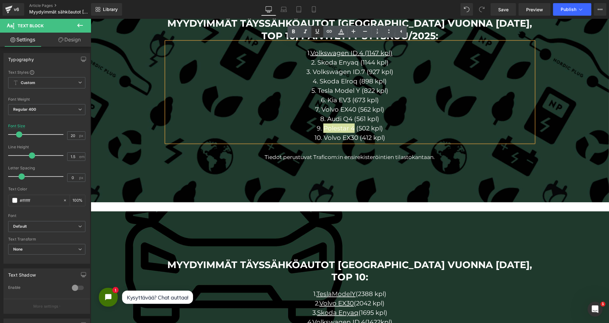
click at [319, 34] on icon at bounding box center [318, 32] width 8 height 8
drag, startPoint x: 330, startPoint y: 30, endPoint x: 243, endPoint y: 55, distance: 90.6
click at [330, 30] on icon at bounding box center [329, 31] width 5 height 3
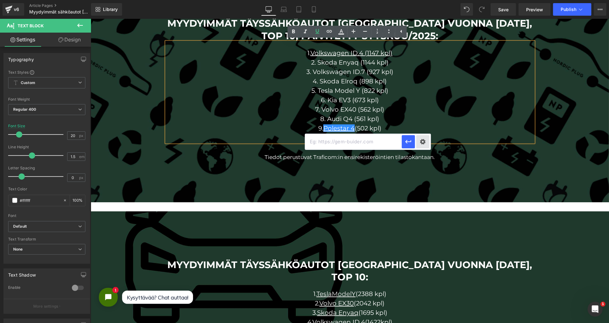
click at [423, 0] on div "Text Color Highlight Color rgba(247, 247, 247, 1) #f7f7f7 100 % transparent tra…" at bounding box center [304, 0] width 609 height 0
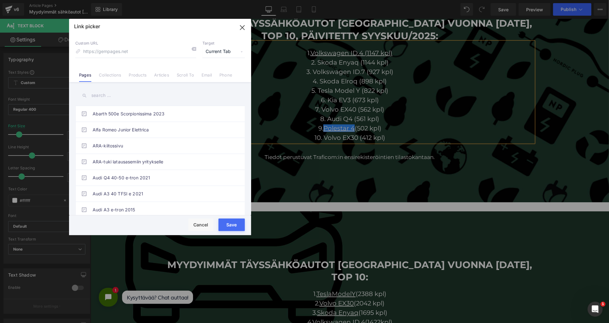
click at [103, 92] on input "text" at bounding box center [159, 95] width 169 height 14
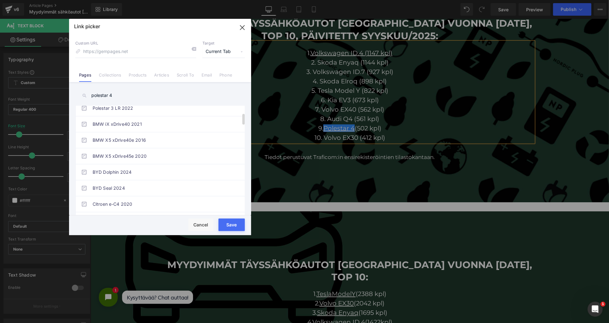
scroll to position [0, 0]
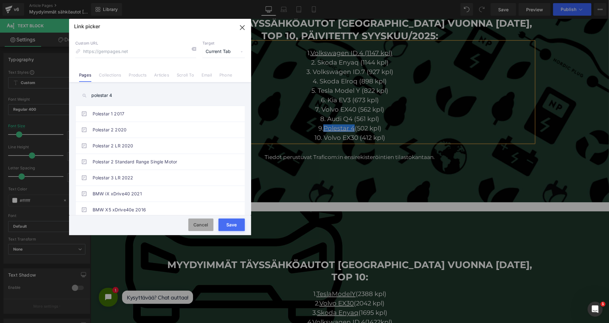
type input "polestar 4"
drag, startPoint x: 202, startPoint y: 227, endPoint x: 192, endPoint y: 161, distance: 66.7
click at [202, 227] on button "Cancel" at bounding box center [200, 225] width 25 height 13
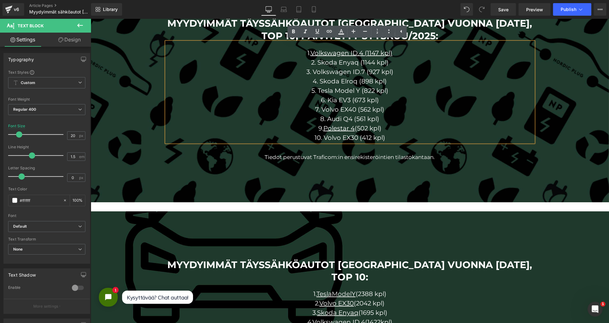
click at [333, 129] on span "Polestar 4" at bounding box center [338, 128] width 31 height 8
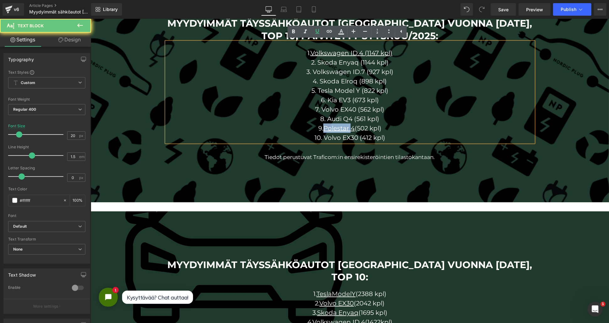
click at [333, 129] on span "Polestar 4" at bounding box center [338, 128] width 31 height 8
drag, startPoint x: 351, startPoint y: 127, endPoint x: 322, endPoint y: 127, distance: 29.2
click at [322, 127] on p "9. Polestar 4 (502 kpl)" at bounding box center [349, 127] width 367 height 9
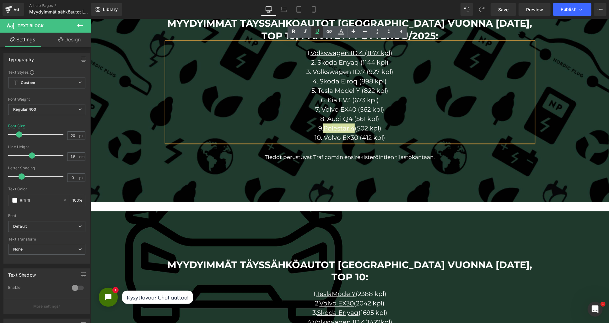
click at [318, 34] on icon at bounding box center [318, 32] width 8 height 8
click at [330, 51] on span "Volkswagen ID.4 (1147 kpl)" at bounding box center [351, 53] width 82 height 8
click at [334, 53] on span "Volkswagen ID.4 (1147 kpl)" at bounding box center [351, 53] width 82 height 8
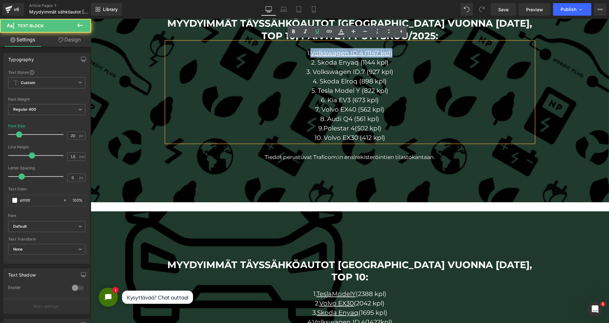
drag, startPoint x: 390, startPoint y: 51, endPoint x: 310, endPoint y: 51, distance: 80.0
click at [310, 51] on p "1. Volkswagen ID.4 (1147 kpl)" at bounding box center [349, 52] width 367 height 9
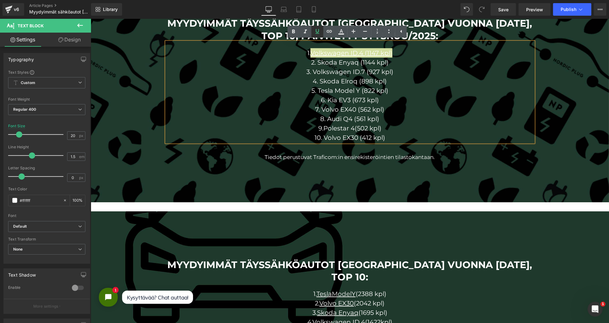
drag, startPoint x: 317, startPoint y: 30, endPoint x: 246, endPoint y: 39, distance: 71.9
click at [317, 30] on icon at bounding box center [318, 32] width 8 height 8
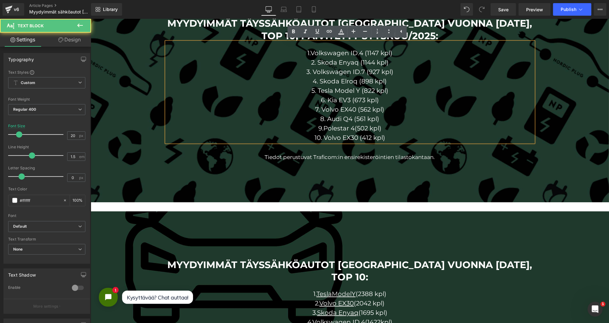
click at [358, 88] on p "5. Tesla Model Y (822 kpl)" at bounding box center [349, 90] width 367 height 9
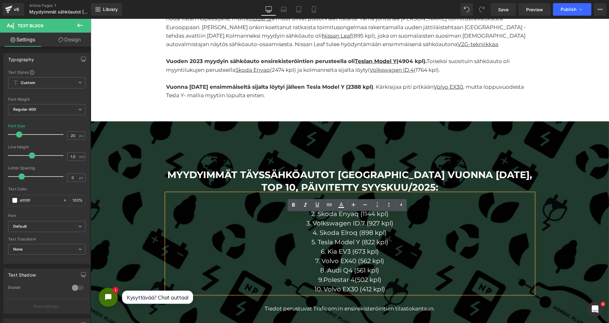
scroll to position [346, 0]
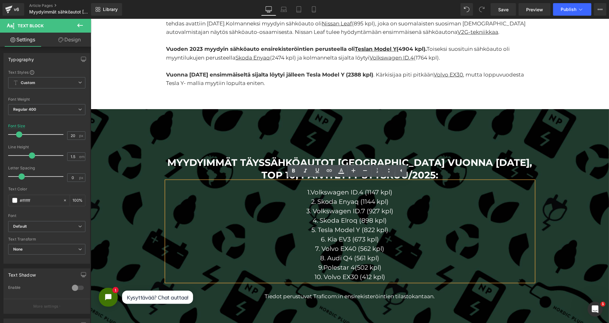
click at [379, 224] on p "4. Skoda Elroq (898 kpl)" at bounding box center [349, 220] width 367 height 9
click at [579, 194] on span "Myydyimmät täyssähköautot Suomessa vuonna 2025, top 10, päivitetty syyskuu/2025…" at bounding box center [349, 225] width 518 height 157
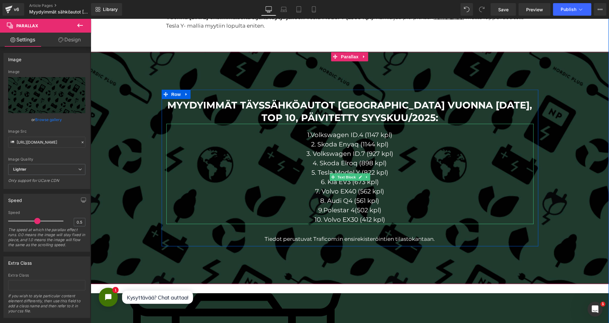
scroll to position [416, 0]
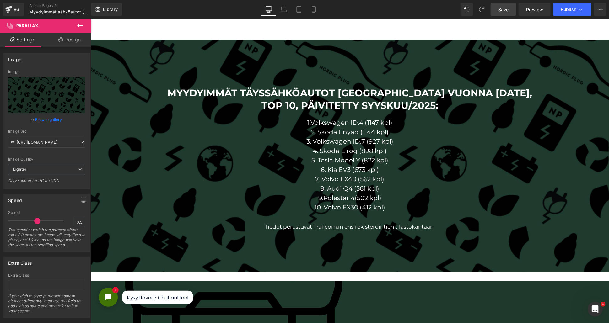
drag, startPoint x: 497, startPoint y: 8, endPoint x: 84, endPoint y: 131, distance: 431.2
click at [497, 8] on link "Save" at bounding box center [502, 9] width 25 height 13
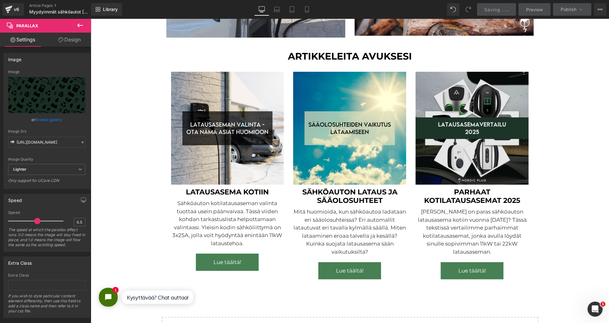
scroll to position [3712, 512]
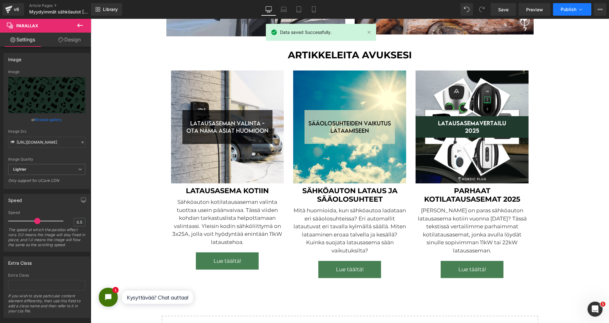
click at [566, 13] on button "Publish" at bounding box center [572, 9] width 38 height 13
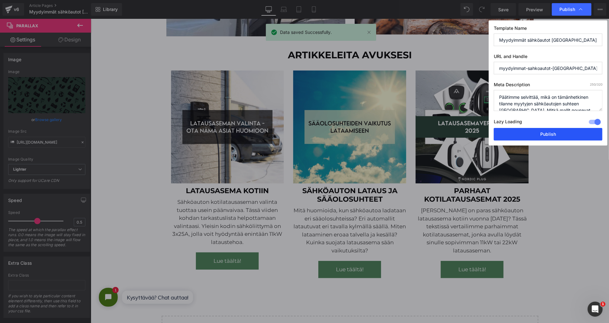
click at [518, 133] on button "Publish" at bounding box center [548, 134] width 109 height 13
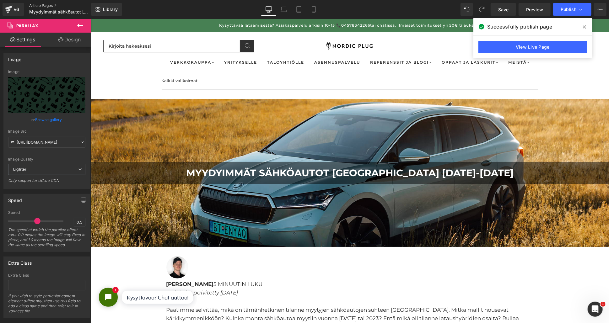
click at [39, 6] on link "Article Pages" at bounding box center [65, 5] width 72 height 5
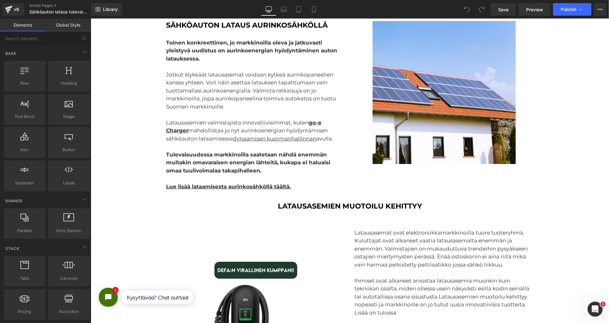
scroll to position [1429, 0]
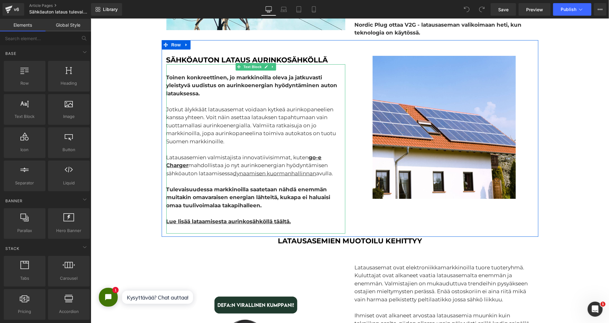
drag, startPoint x: 192, startPoint y: 163, endPoint x: 187, endPoint y: 163, distance: 5.0
click at [192, 163] on div "Latausasemien valmistajista innovatiivisimmat, kuten go-e Charger mahdollistaa …" at bounding box center [255, 165] width 179 height 24
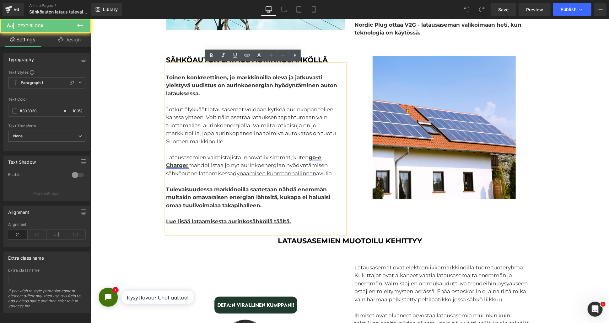
click at [178, 167] on strong "go-e Charger" at bounding box center [243, 161] width 155 height 14
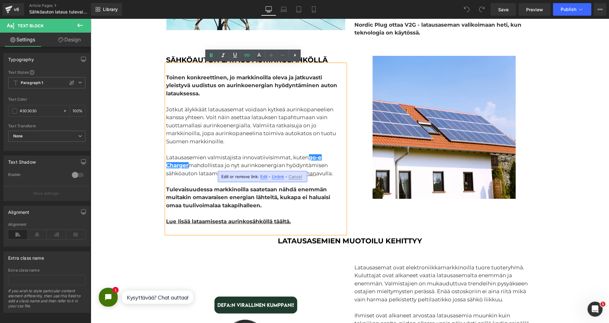
drag, startPoint x: 263, startPoint y: 176, endPoint x: 158, endPoint y: 123, distance: 116.9
click at [263, 176] on span "Edit" at bounding box center [263, 176] width 7 height 5
click at [327, 0] on div "Text Color Highlight Color #333333 Edit or remove link: Edit - Unlink - Cancel …" at bounding box center [304, 0] width 609 height 0
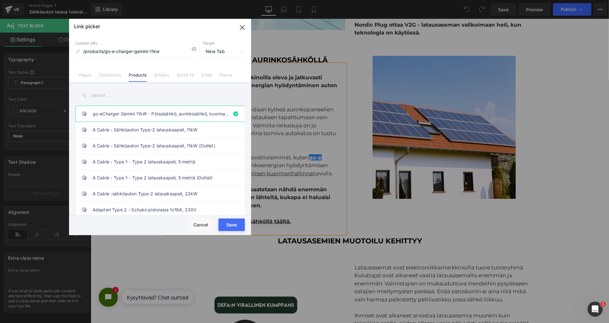
click at [140, 98] on input "text" at bounding box center [159, 95] width 169 height 14
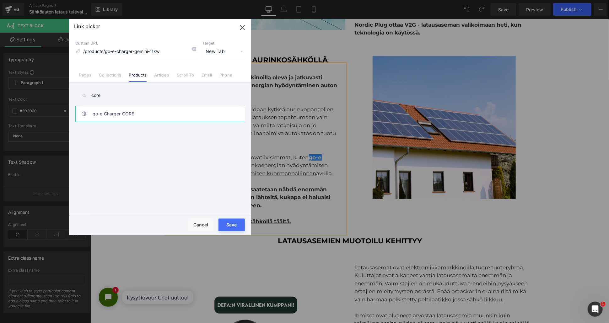
type input "core"
click at [136, 112] on link "go-e Charger CORE" at bounding box center [162, 114] width 138 height 16
type input "/products/go-e-charger-core"
click at [227, 222] on button "Save" at bounding box center [231, 225] width 26 height 13
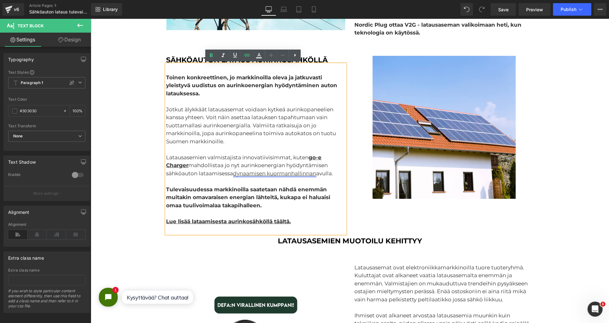
click at [256, 174] on link "dynaamisen kuormanhallinnan" at bounding box center [274, 173] width 83 height 6
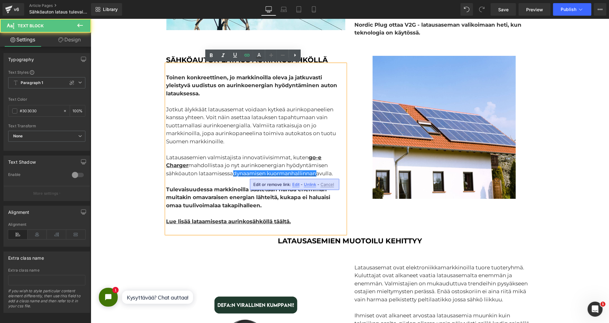
click at [293, 184] on span "Edit" at bounding box center [295, 184] width 7 height 5
type input "/products/go-e-controller"
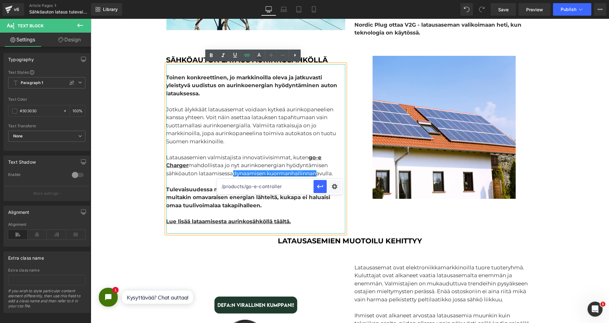
click at [278, 164] on div "Latausasemien valmistajista innovatiivisimmat, kuten go-e Charger mahdollistaa …" at bounding box center [255, 165] width 179 height 24
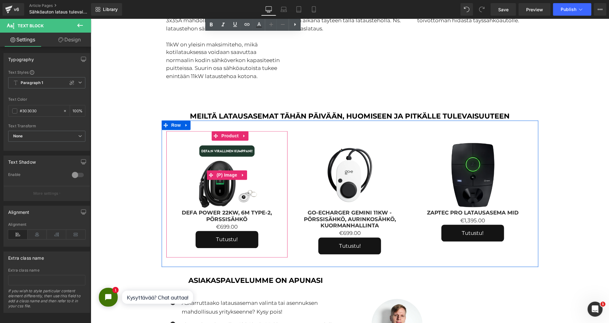
scroll to position [2301, 0]
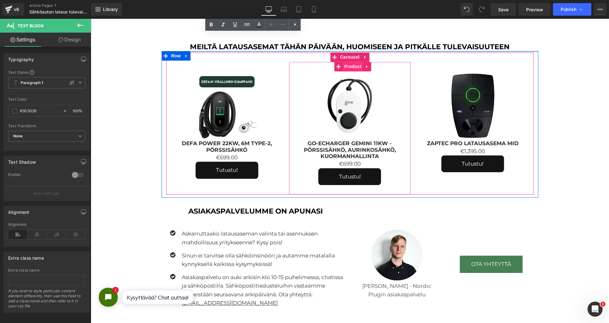
click at [348, 69] on span "Product" at bounding box center [352, 66] width 20 height 9
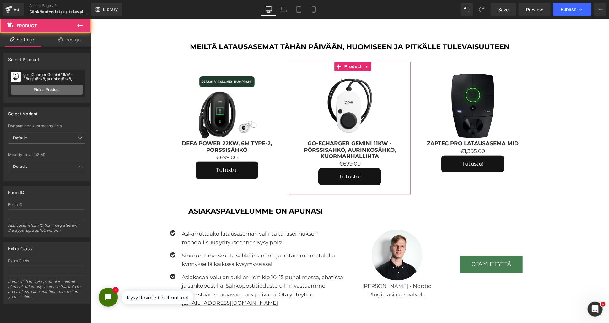
click at [62, 87] on link "Pick a Product" at bounding box center [47, 90] width 72 height 10
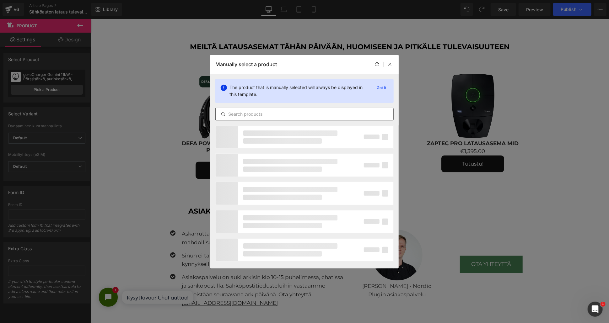
click at [306, 112] on input "text" at bounding box center [305, 114] width 178 height 8
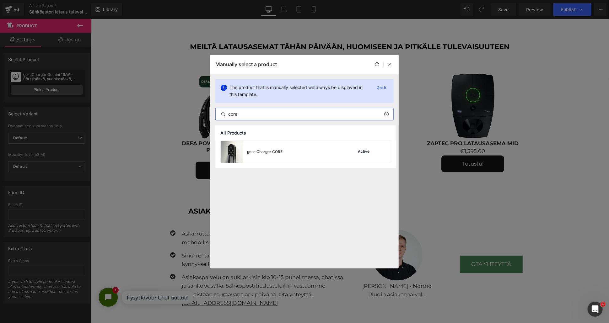
type input "core"
click at [296, 166] on div "go-e Charger CORE Active" at bounding box center [305, 155] width 181 height 28
click at [297, 155] on div "go-e Charger CORE Active" at bounding box center [306, 152] width 170 height 22
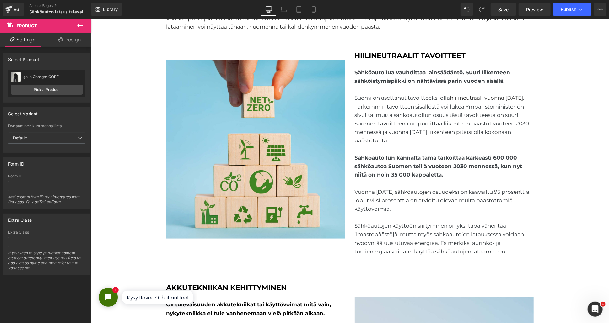
scroll to position [174, 0]
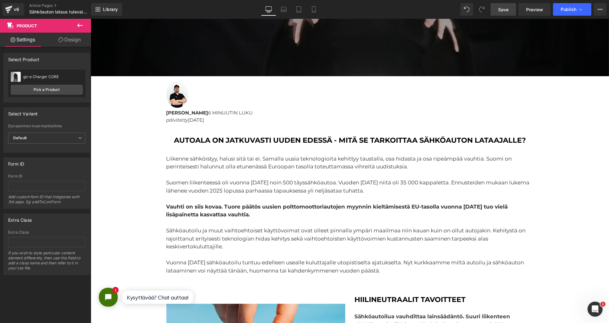
click at [506, 8] on span "Save" at bounding box center [503, 9] width 10 height 7
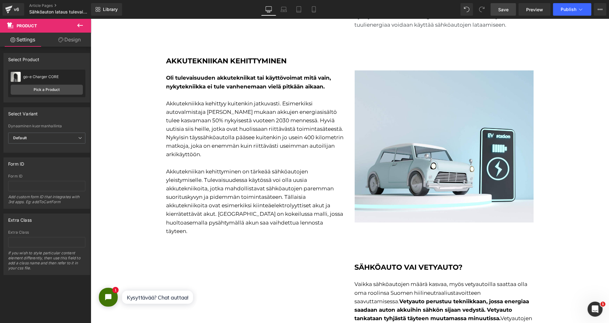
scroll to position [767, 0]
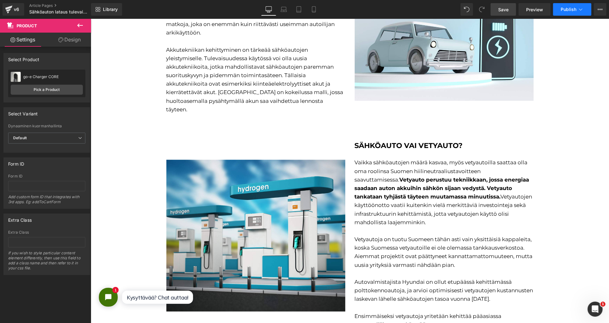
click at [565, 5] on button "Publish" at bounding box center [572, 9] width 38 height 13
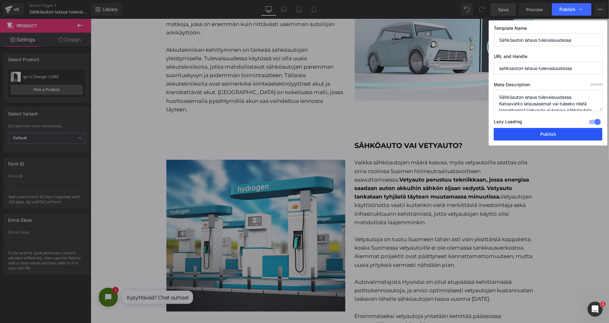
click at [521, 131] on button "Publish" at bounding box center [548, 134] width 109 height 13
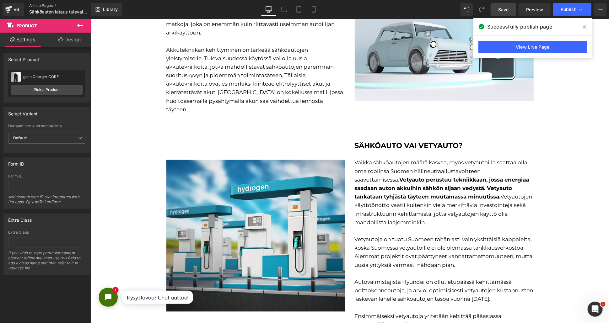
click at [51, 4] on link "Article Pages" at bounding box center [65, 5] width 72 height 5
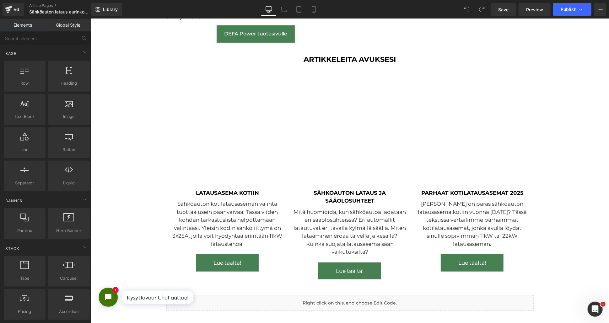
scroll to position [1778, 0]
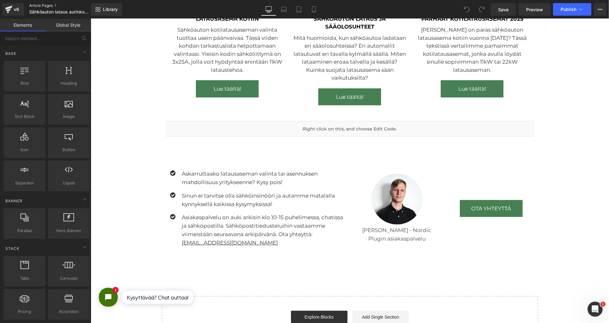
drag, startPoint x: 46, startPoint y: 1, endPoint x: 47, endPoint y: 4, distance: 3.7
click at [46, 1] on div "v6 Article Pages Sähköauton lataus aurinkosähköllä - Kaikilla latausasemilla" at bounding box center [45, 9] width 91 height 19
click at [47, 7] on link "Article Pages" at bounding box center [65, 5] width 72 height 5
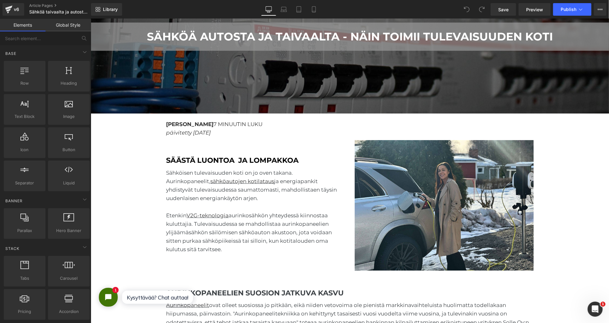
drag, startPoint x: 226, startPoint y: 136, endPoint x: 221, endPoint y: 132, distance: 6.1
click at [226, 136] on div "ANNA KATAJAMÄKI 7 MINUUTIN LUKU päivitetty 06.02.2025 Text Block" at bounding box center [349, 127] width 367 height 19
click at [221, 132] on p "päivitetty 06.02.2025" at bounding box center [349, 132] width 367 height 8
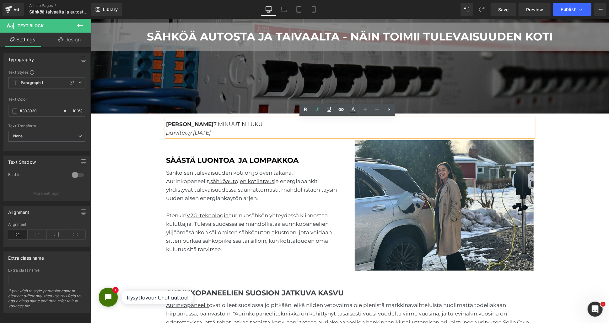
drag, startPoint x: 221, startPoint y: 132, endPoint x: 191, endPoint y: 134, distance: 30.2
click at [191, 134] on p "päivitetty 06.02.2025" at bounding box center [349, 132] width 367 height 8
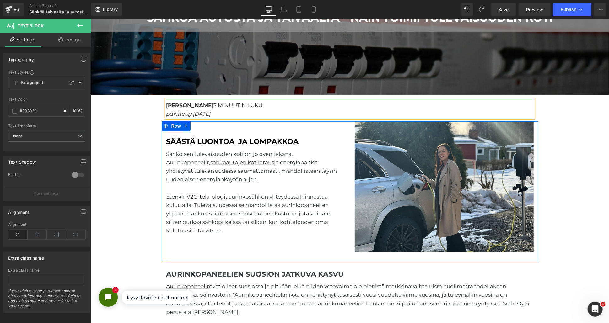
scroll to position [174, 0]
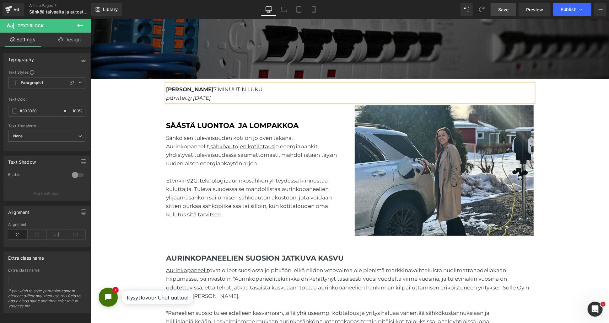
click at [507, 14] on link "Save" at bounding box center [502, 9] width 25 height 13
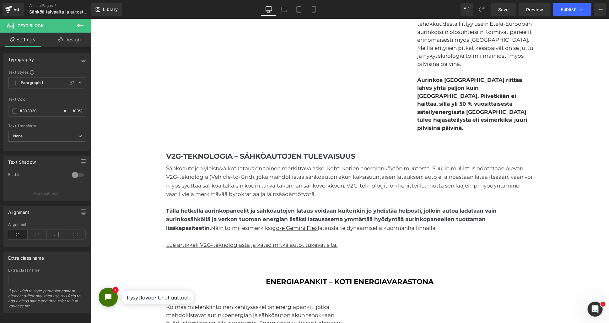
scroll to position [592, 0]
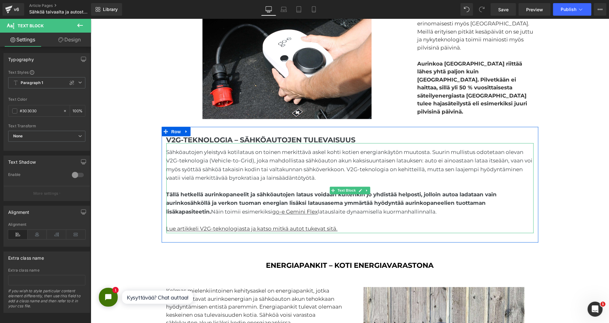
click at [401, 210] on span "Tällä hetkellä aurinkopaneelit ja sähköautojen lataus voidaan kuitenkin jo yhdi…" at bounding box center [331, 202] width 330 height 23
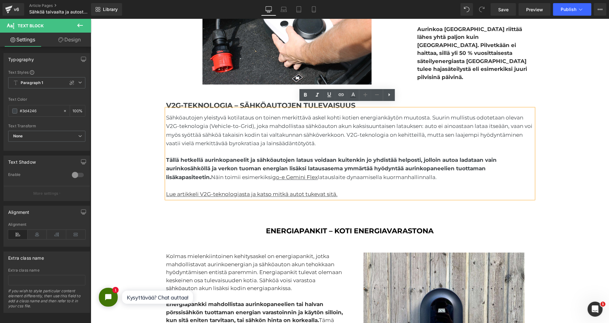
scroll to position [628, 0]
click at [380, 173] on span "Tällä hetkellä aurinkopaneelit ja sähköautojen lataus voidaan kuitenkin jo yhdi…" at bounding box center [331, 167] width 330 height 23
drag, startPoint x: 317, startPoint y: 171, endPoint x: 286, endPoint y: 171, distance: 31.1
click at [286, 174] on link "go-e Gemini Flex" at bounding box center [295, 177] width 46 height 6
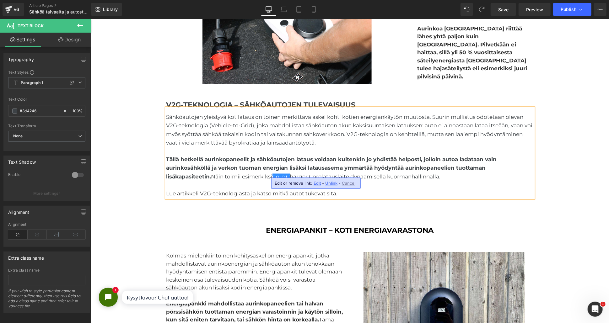
click at [346, 173] on span "Tällä hetkellä aurinkopaneelit ja sähköautojen lataus voidaan kuitenkin jo yhdi…" at bounding box center [331, 167] width 330 height 23
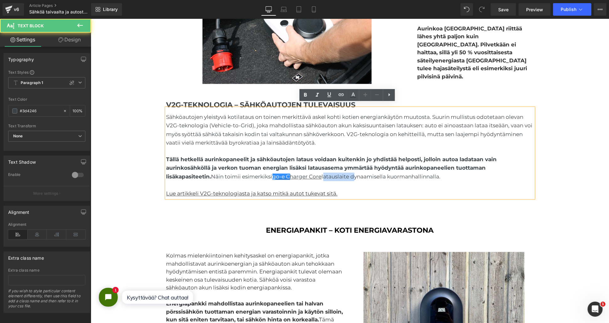
click at [346, 173] on span "Tällä hetkellä aurinkopaneelit ja sähköautojen lataus voidaan kuitenkin jo yhdi…" at bounding box center [331, 167] width 330 height 23
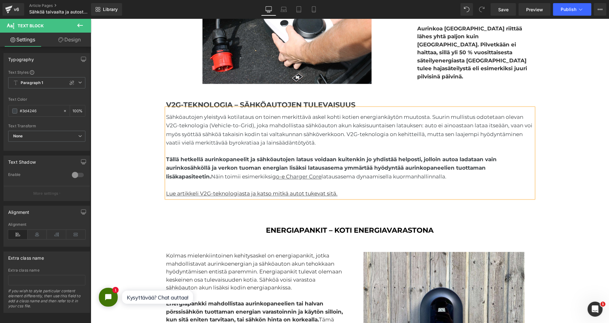
click at [342, 164] on strong "Tällä hetkellä aurinkopaneelit ja sähköautojen lataus voidaan kuitenkin jo yhdi…" at bounding box center [331, 167] width 330 height 23
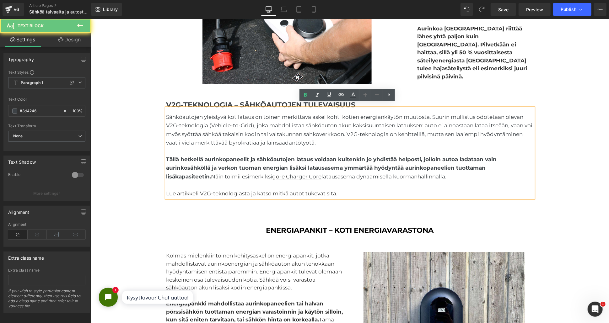
click at [303, 174] on u "go-e C harger Core" at bounding box center [296, 177] width 49 height 6
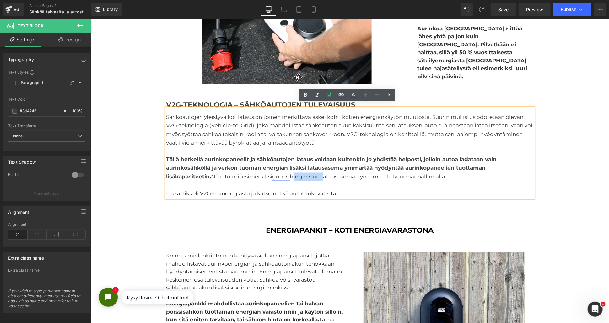
drag, startPoint x: 322, startPoint y: 172, endPoint x: 287, endPoint y: 170, distance: 34.9
click at [291, 170] on span "Tällä hetkellä aurinkopaneelit ja sähköautojen lataus voidaan kuitenkin jo yhdi…" at bounding box center [331, 167] width 330 height 23
click at [274, 174] on link "go-e C" at bounding box center [281, 177] width 18 height 6
click at [313, 183] on span "Unlink" at bounding box center [317, 183] width 12 height 5
drag, startPoint x: 273, startPoint y: 173, endPoint x: 320, endPoint y: 172, distance: 46.8
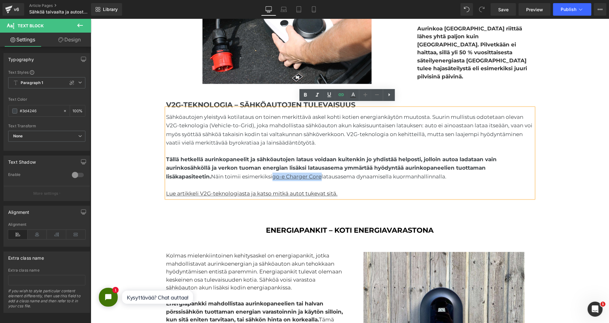
click at [320, 174] on u "go-e C harger Core" at bounding box center [296, 177] width 49 height 6
drag, startPoint x: 343, startPoint y: 92, endPoint x: 341, endPoint y: 98, distance: 6.8
click at [343, 92] on icon at bounding box center [341, 95] width 8 height 8
click at [383, 0] on div "Text Color Highlight Color #333333 Edit or remove link: Edit - Unlink - Cancel" at bounding box center [304, 0] width 609 height 0
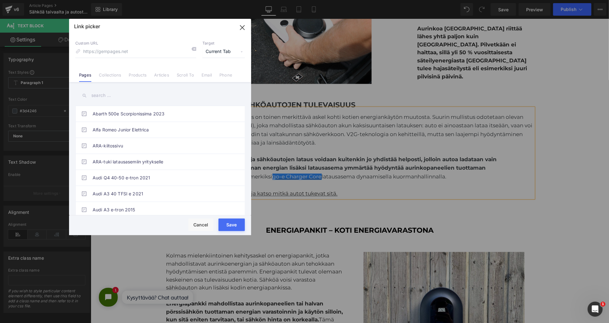
click at [111, 97] on input "text" at bounding box center [159, 95] width 169 height 14
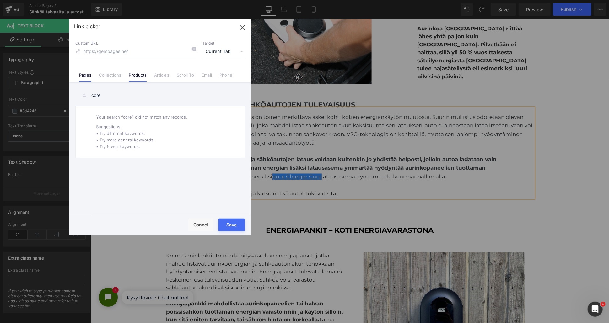
click at [140, 78] on link "Products" at bounding box center [138, 76] width 18 height 9
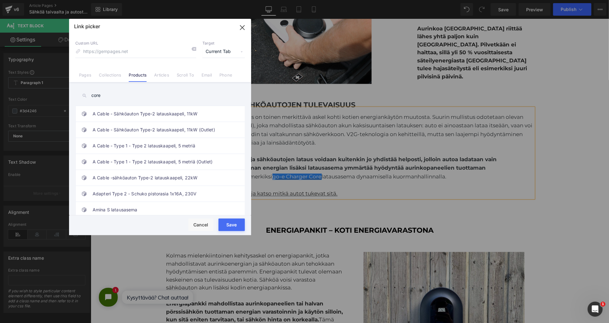
click at [151, 99] on input "core" at bounding box center [159, 95] width 169 height 14
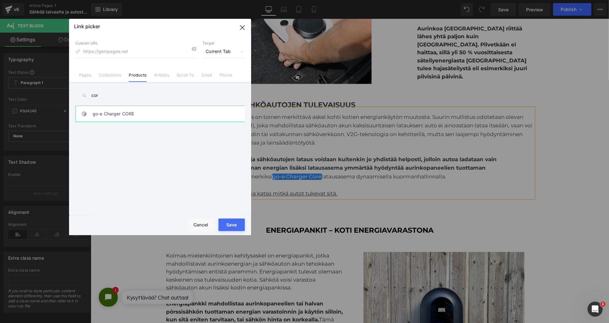
type input "cor"
click at [144, 112] on link "go-e Charger CORE" at bounding box center [162, 114] width 138 height 16
type input "/products/go-e-charger-core"
click at [218, 51] on span "Current Tab" at bounding box center [223, 52] width 42 height 12
click at [221, 76] on li "New Tab" at bounding box center [223, 74] width 49 height 11
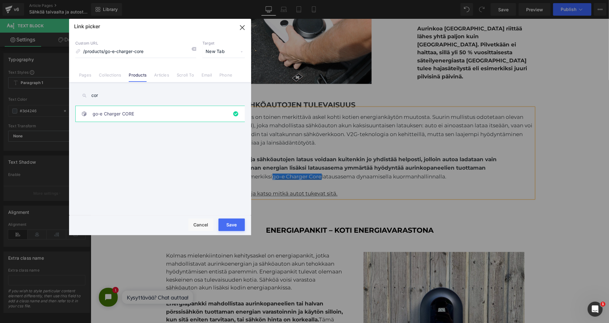
click at [232, 221] on button "Save" at bounding box center [231, 225] width 26 height 13
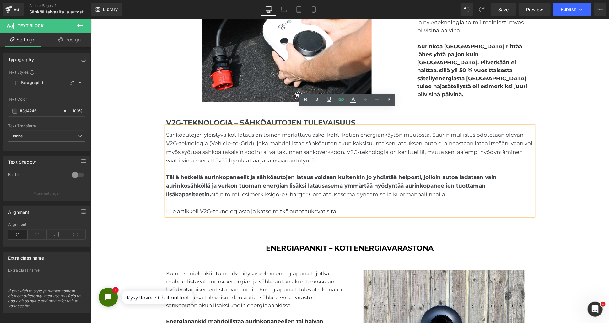
scroll to position [592, 0]
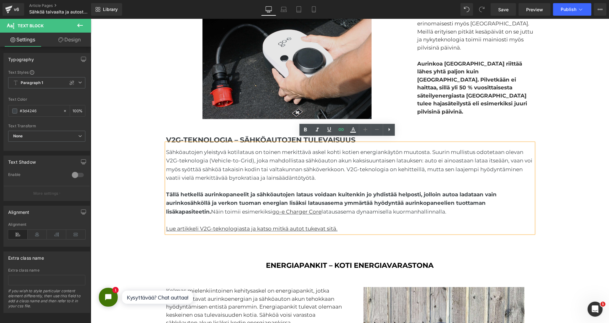
click at [298, 67] on img at bounding box center [286, 57] width 169 height 123
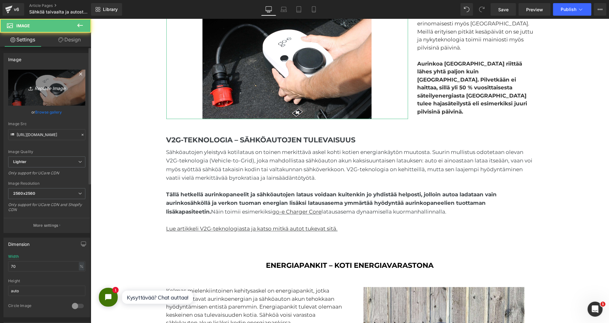
click at [51, 83] on link "Replace Image" at bounding box center [46, 88] width 77 height 36
type input "C:\fakepath\go-e Charger CORE-03.jpg"
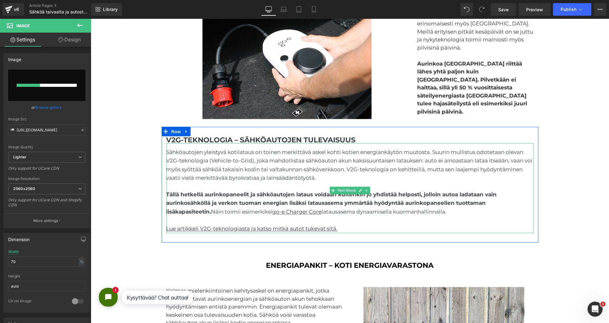
scroll to position [418, 0]
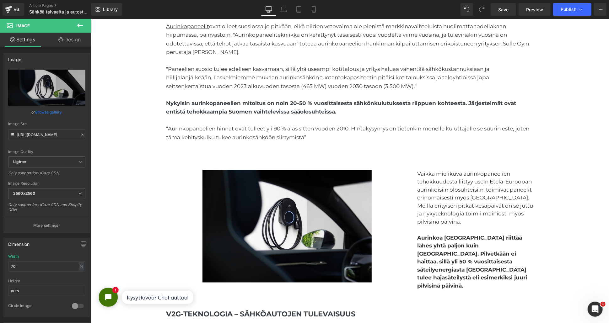
type input "https://ucarecdn.com/cc625bda-7453-4f02-94cb-6e0eb2dd5bce/-/format/auto/-/previ…"
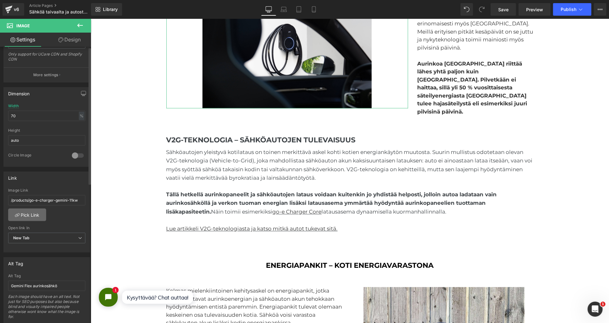
scroll to position [209, 0]
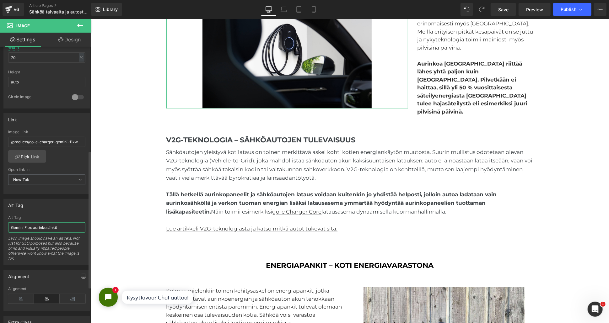
click at [38, 231] on input "Gemini Flex aurinkosähkö" at bounding box center [46, 227] width 77 height 10
type input "go-e Core aurinkosähkö"
click at [16, 157] on icon at bounding box center [17, 156] width 5 height 5
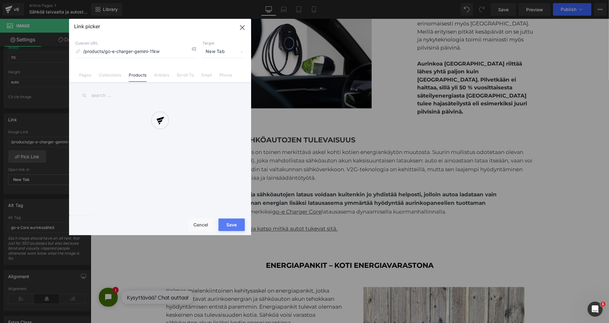
click at [131, 97] on div at bounding box center [160, 127] width 182 height 217
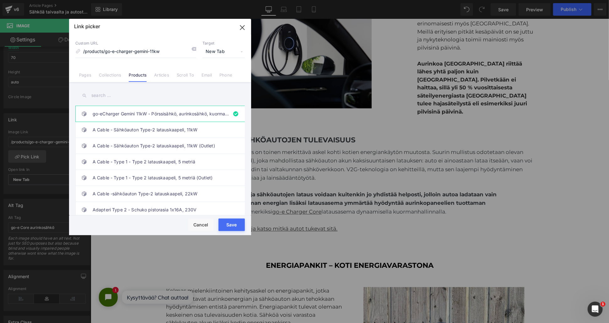
click at [103, 90] on input "text" at bounding box center [159, 95] width 169 height 14
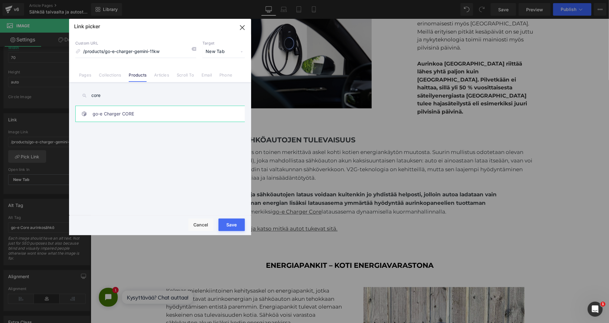
type input "core"
click at [103, 113] on link "go-e Charger CORE" at bounding box center [162, 114] width 138 height 16
type input "/products/go-e-charger-core"
click at [241, 227] on button "Save" at bounding box center [231, 225] width 26 height 13
type input "/products/go-e-charger-core"
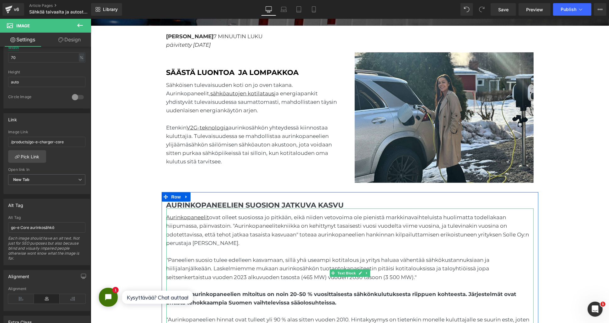
scroll to position [209, 0]
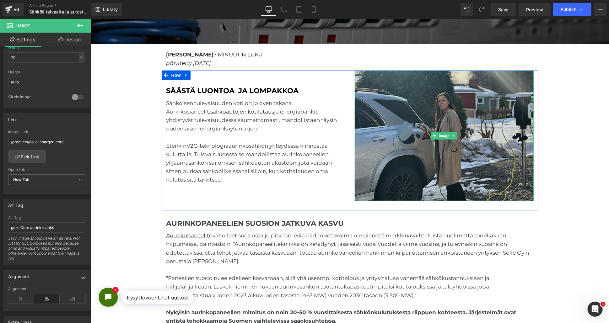
click at [404, 153] on img at bounding box center [443, 135] width 179 height 131
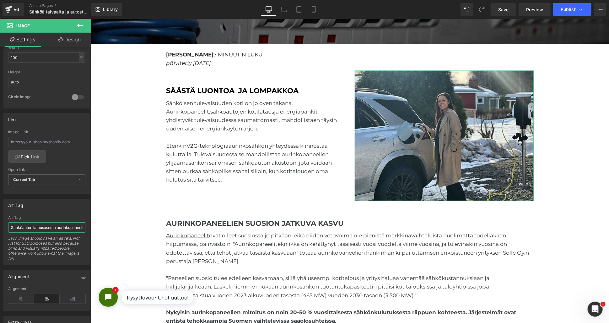
scroll to position [0, 25]
drag, startPoint x: 137, startPoint y: 244, endPoint x: 100, endPoint y: 228, distance: 39.5
click at [217, 163] on div "Etenkin V2G-teknologia aurinkosähkön yhteydessä kiinnostaa kuluttajia. Tulevais…" at bounding box center [255, 163] width 179 height 43
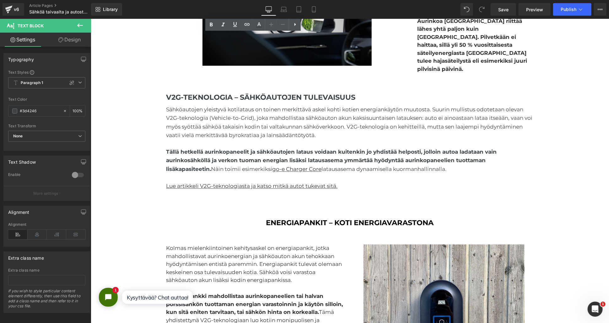
scroll to position [592, 0]
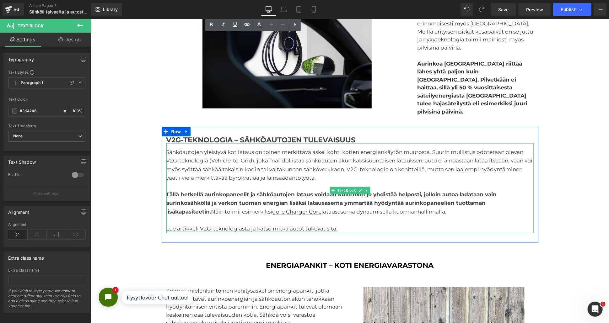
drag, startPoint x: 422, startPoint y: 207, endPoint x: 445, endPoint y: 206, distance: 23.0
click at [423, 207] on p "Tällä hetkellä aurinkopaneelit ja sähköautojen lataus voidaan kuitenkin jo yhdi…" at bounding box center [349, 203] width 367 height 26
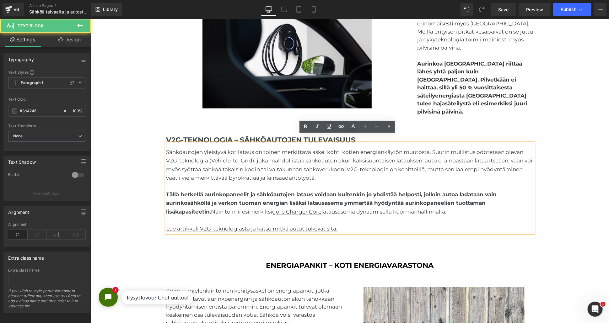
click at [446, 202] on span "Tällä hetkellä aurinkopaneelit ja sähköautojen lataus voidaan kuitenkin jo yhdi…" at bounding box center [331, 202] width 330 height 23
click at [355, 161] on span "Sähköautojen yleistyvä kotilataus on toinen merkittävä askel kohti kotien energ…" at bounding box center [349, 165] width 366 height 32
click at [333, 169] on p "Sähköautojen yleistyvä kotilataus on toinen merkittävä askel kohti kotien energ…" at bounding box center [349, 165] width 367 height 34
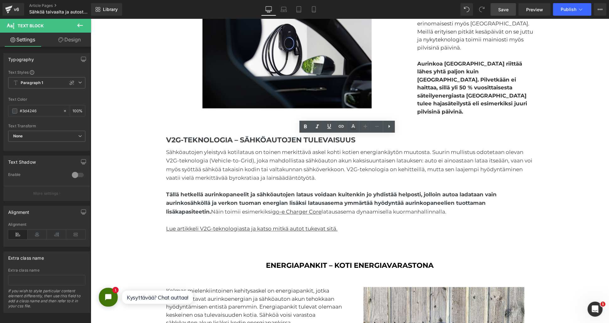
click at [508, 10] on span "Save" at bounding box center [503, 9] width 10 height 7
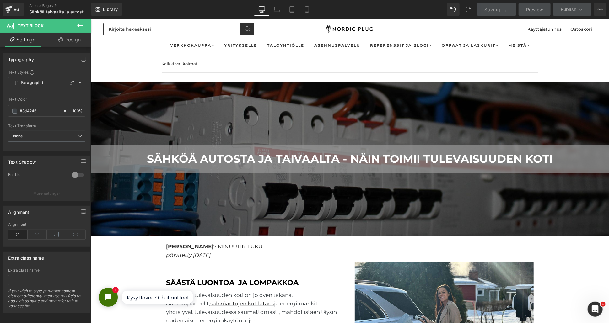
scroll to position [0, 0]
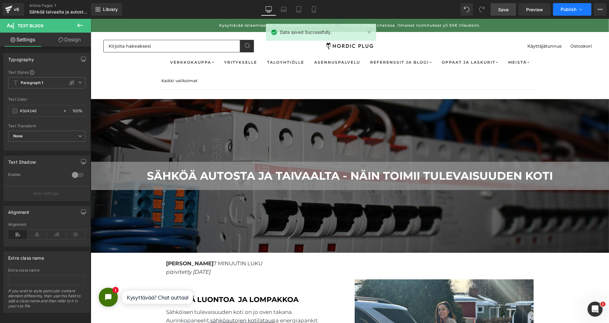
click at [566, 9] on span "Publish" at bounding box center [568, 9] width 16 height 5
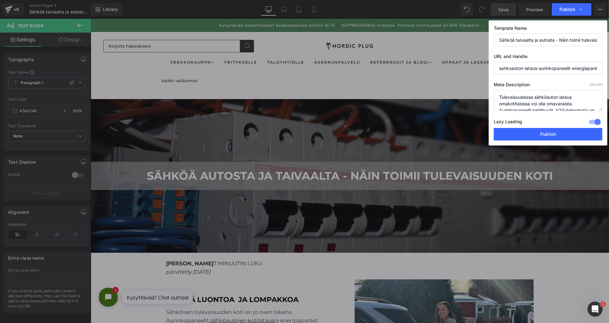
scroll to position [20, 0]
drag, startPoint x: 532, startPoint y: 132, endPoint x: 152, endPoint y: 143, distance: 380.5
click at [532, 132] on button "Publish" at bounding box center [548, 134] width 109 height 13
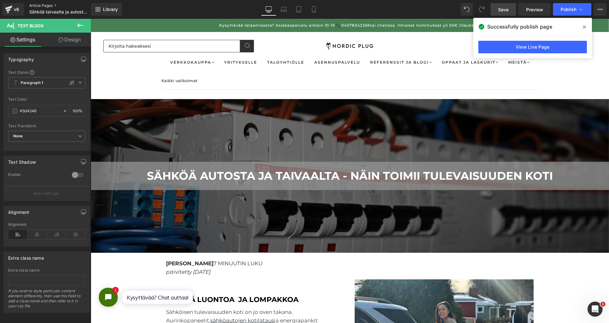
click at [49, 3] on link "Article Pages" at bounding box center [65, 5] width 72 height 5
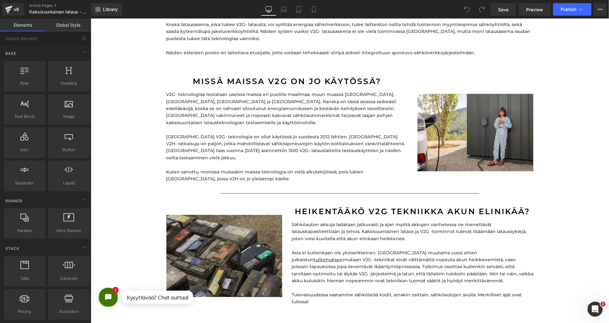
scroll to position [1046, 0]
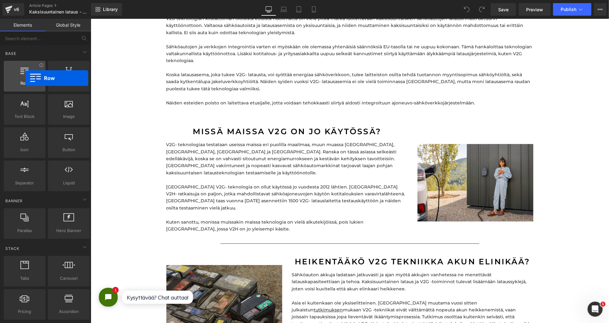
drag, startPoint x: 31, startPoint y: 78, endPoint x: 25, endPoint y: 78, distance: 5.3
click at [25, 78] on div at bounding box center [25, 73] width 38 height 14
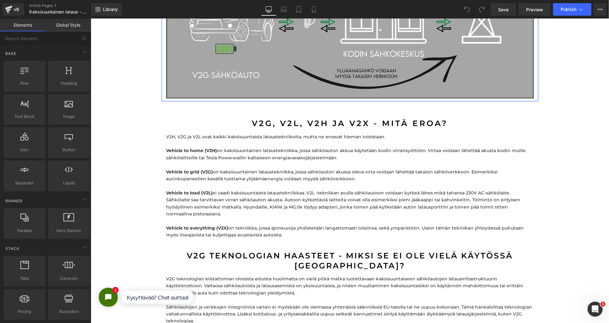
scroll to position [802, 0]
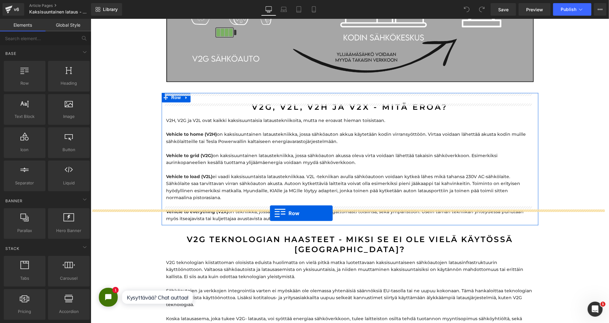
drag, startPoint x: 112, startPoint y: 90, endPoint x: 270, endPoint y: 213, distance: 199.7
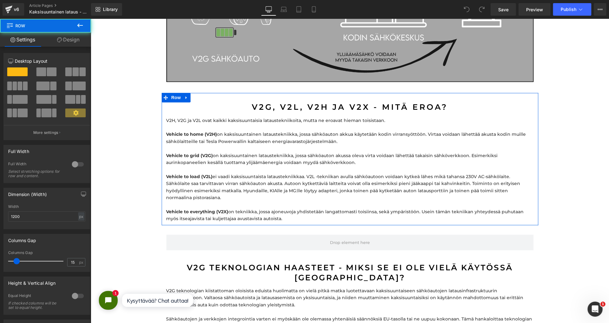
scroll to position [2173, 512]
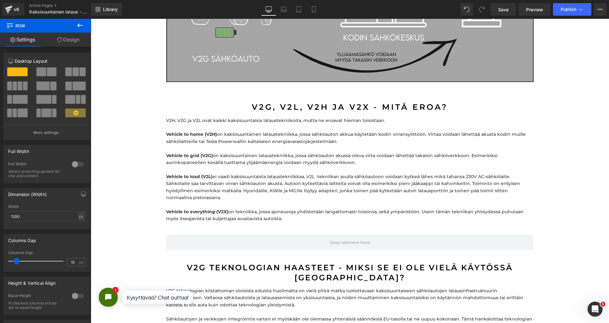
click at [77, 22] on icon at bounding box center [80, 26] width 8 height 8
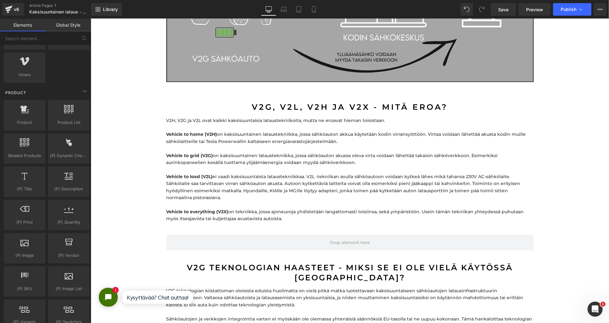
scroll to position [453, 0]
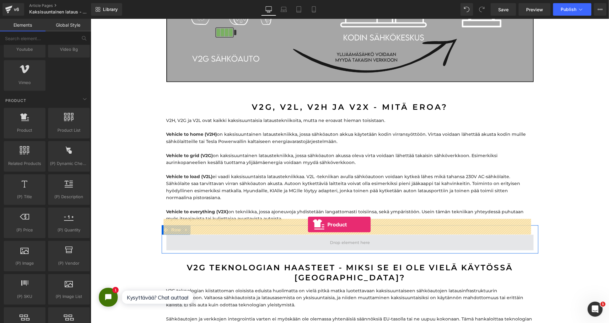
drag, startPoint x: 111, startPoint y: 136, endPoint x: 308, endPoint y: 225, distance: 215.2
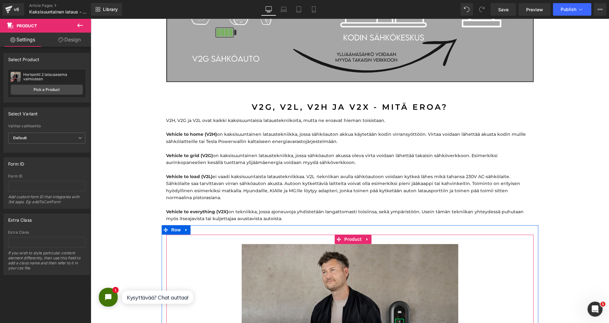
scroll to position [941, 0]
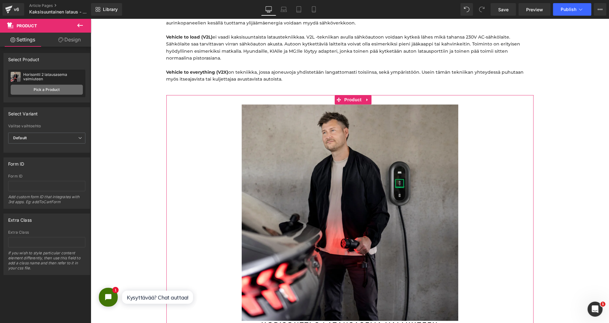
click at [24, 89] on link "Pick a Product" at bounding box center [47, 90] width 72 height 10
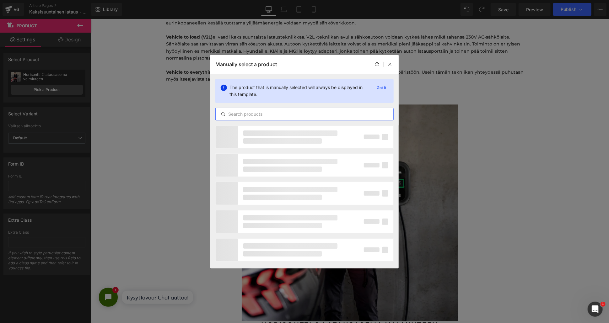
click at [244, 112] on input "text" at bounding box center [305, 114] width 178 height 8
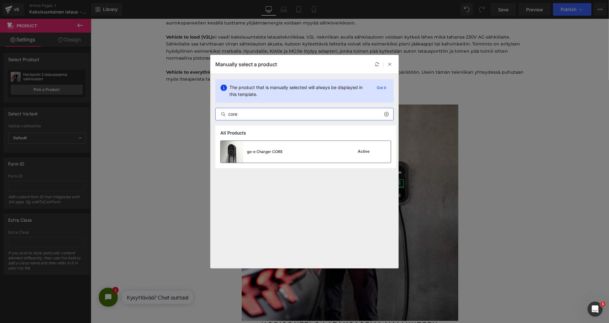
type input "core"
click at [277, 154] on div "go-e Charger CORE" at bounding box center [264, 152] width 35 height 6
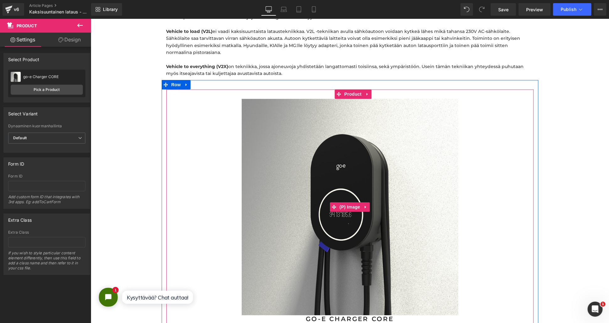
scroll to position [1081, 0]
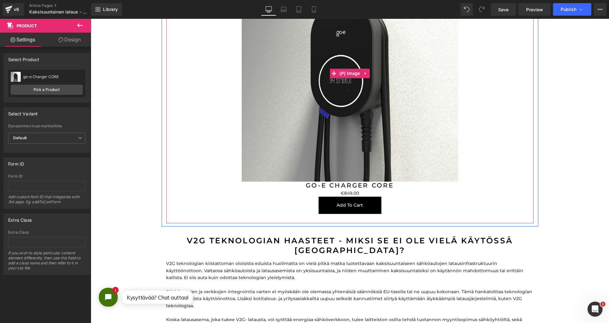
click at [344, 84] on img at bounding box center [349, 73] width 217 height 217
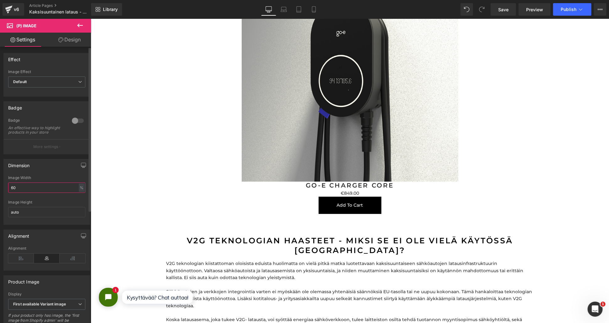
click at [35, 192] on input "60" at bounding box center [46, 188] width 77 height 10
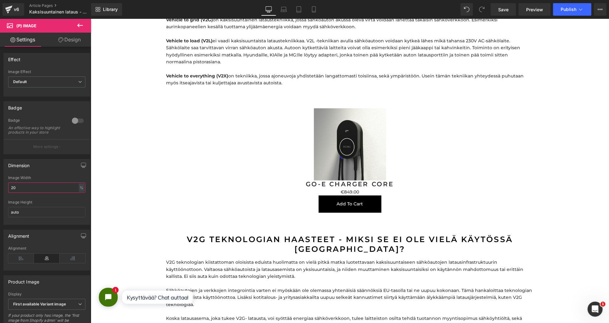
scroll to position [941, 0]
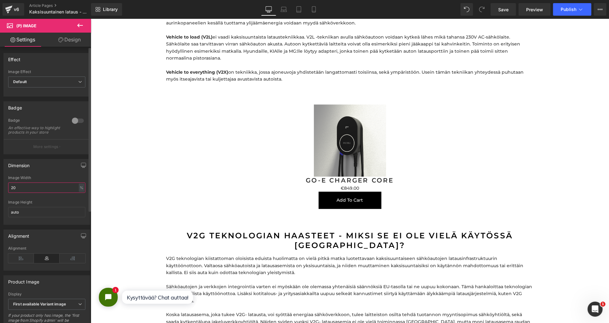
type input "2"
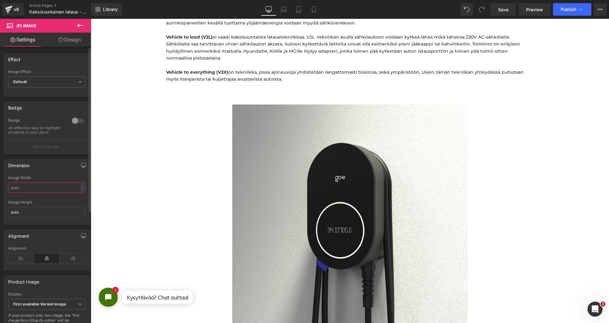
scroll to position [2443, 512]
type input "30"
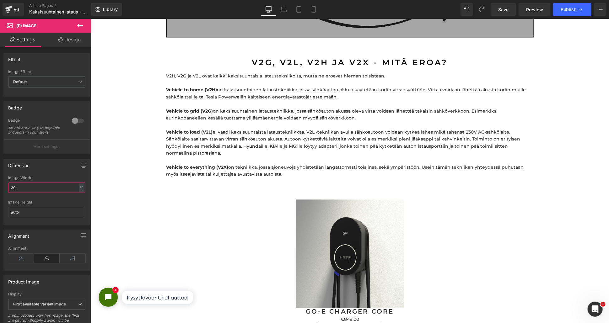
scroll to position [802, 0]
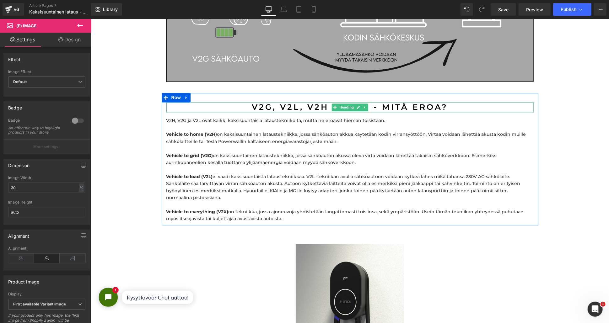
drag, startPoint x: 287, startPoint y: 100, endPoint x: 338, endPoint y: 94, distance: 52.1
click at [287, 102] on h2 "v2g, v2l, V2H ja v2X - mitä eroa?" at bounding box center [349, 107] width 367 height 10
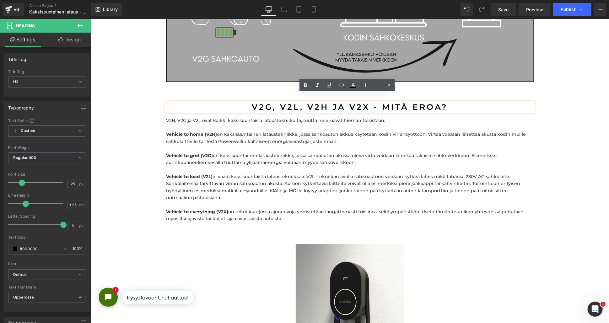
click at [438, 152] on p "Vehicle to grid (V2G) on kaksisuuntainen lataustekniikka, jossa sähköauton akus…" at bounding box center [349, 159] width 367 height 14
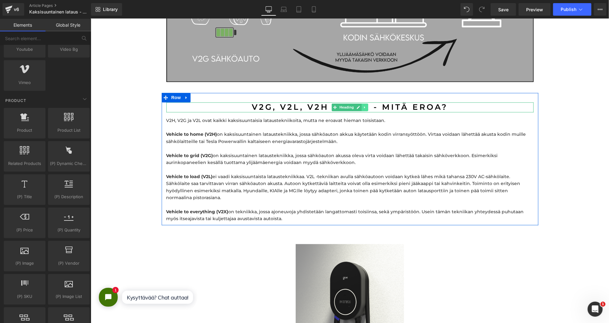
click at [363, 105] on icon at bounding box center [364, 107] width 3 height 4
click at [359, 105] on icon at bounding box center [360, 106] width 3 height 3
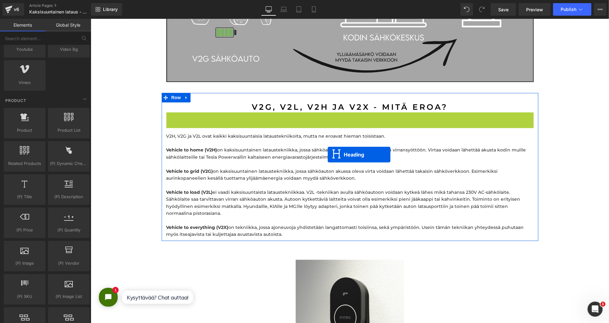
scroll to position [2331, 512]
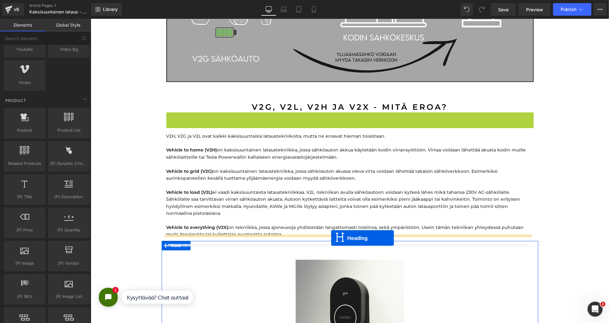
drag, startPoint x: 332, startPoint y: 107, endPoint x: 331, endPoint y: 238, distance: 130.6
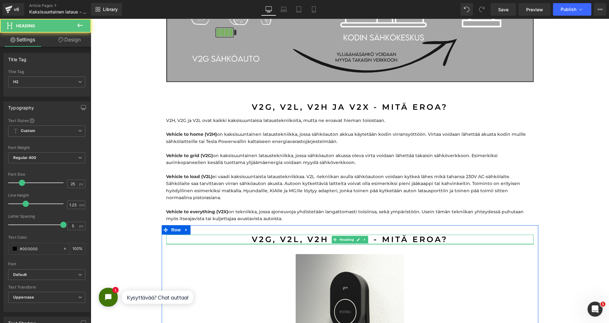
scroll to position [2326, 512]
click at [307, 234] on h2 "v2g, v2l, V2H ja v2X - mitä eroa?" at bounding box center [349, 239] width 367 height 10
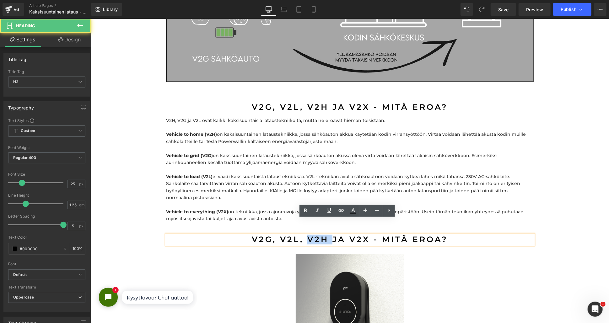
click at [307, 234] on h2 "v2g, v2l, V2H ja v2X - mitä eroa?" at bounding box center [349, 239] width 367 height 10
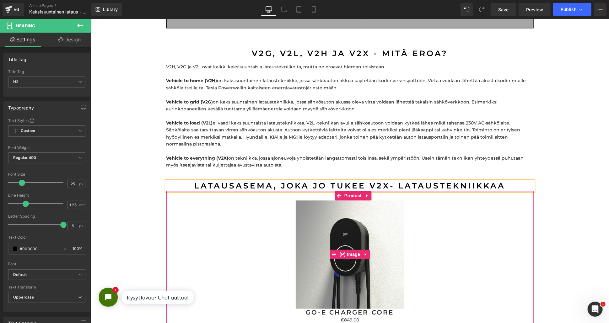
scroll to position [976, 0]
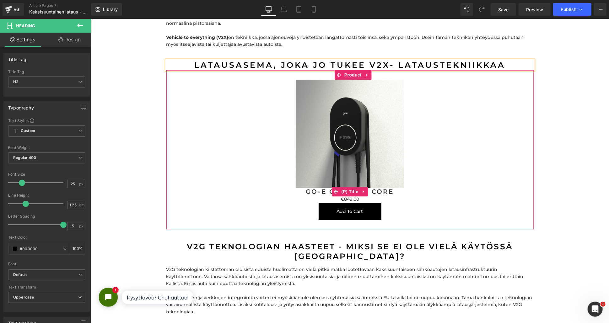
click at [370, 188] on link "go-e Charger CORE" at bounding box center [349, 192] width 88 height 8
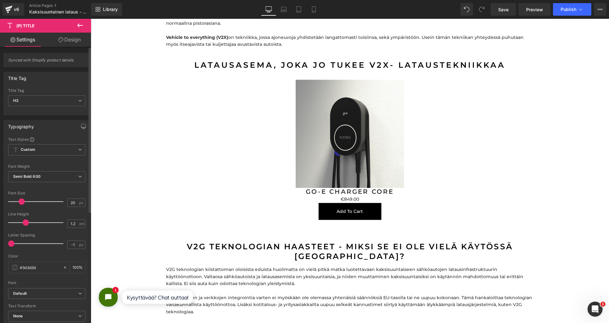
click at [64, 47] on div "Synced with Shopify product details Title Tag H1 H2 H3 H4 H5 H6 Paragraph Title…" at bounding box center [47, 269] width 94 height 444
click at [66, 43] on link "Design" at bounding box center [70, 40] width 46 height 14
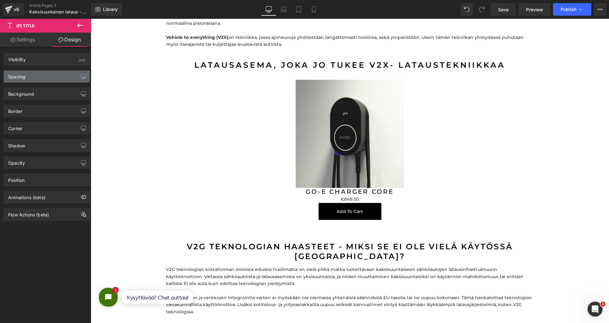
click at [48, 79] on div "Spacing" at bounding box center [47, 77] width 86 height 12
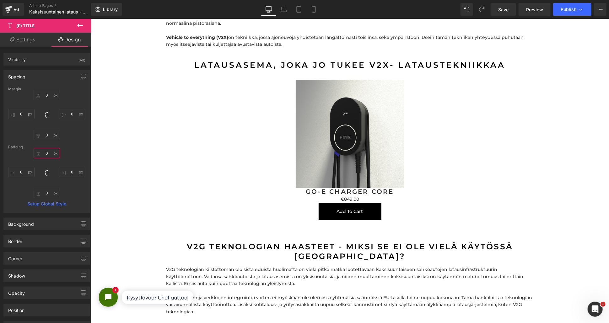
click at [46, 157] on input "0" at bounding box center [47, 153] width 26 height 10
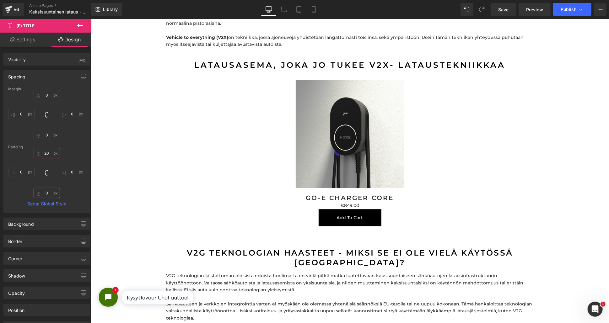
type input "20"
click at [46, 190] on input "0" at bounding box center [47, 193] width 26 height 10
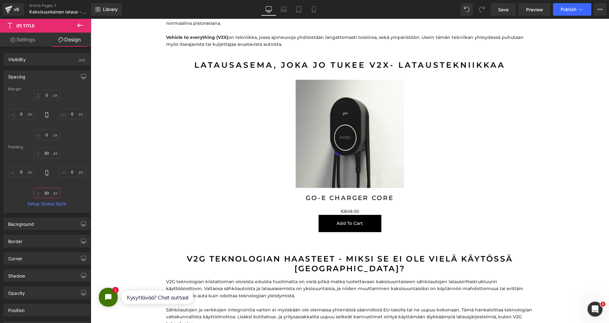
scroll to position [2338, 512]
type input "2"
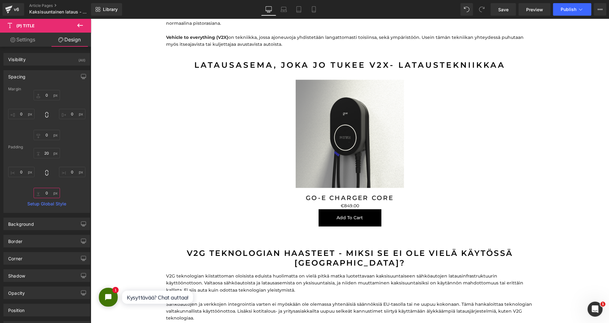
scroll to position [3, 3]
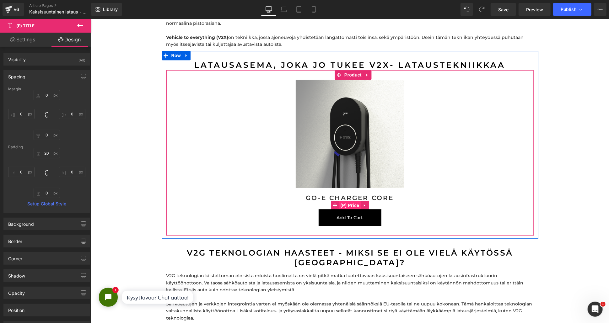
click at [354, 201] on span "(P) Price" at bounding box center [350, 205] width 22 height 9
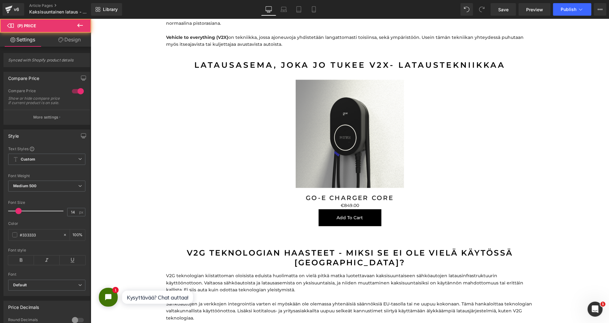
click at [67, 45] on link "Design" at bounding box center [70, 40] width 46 height 14
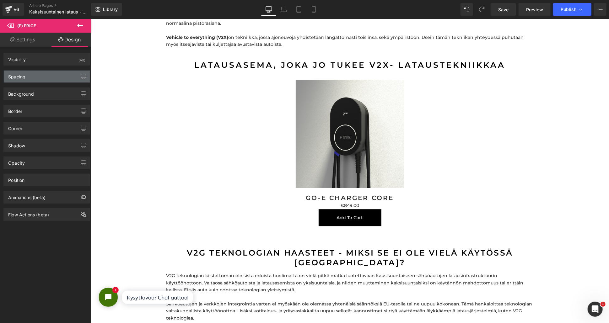
click at [37, 81] on div "Spacing" at bounding box center [47, 77] width 86 height 12
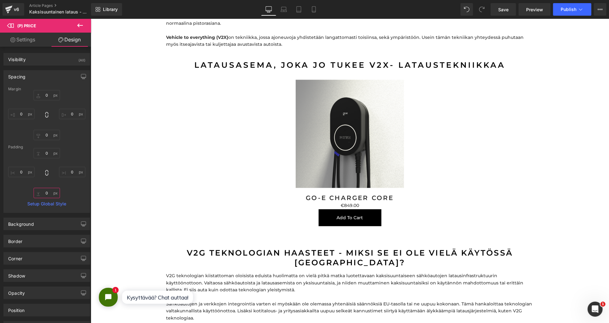
click at [47, 190] on input "0" at bounding box center [47, 193] width 26 height 10
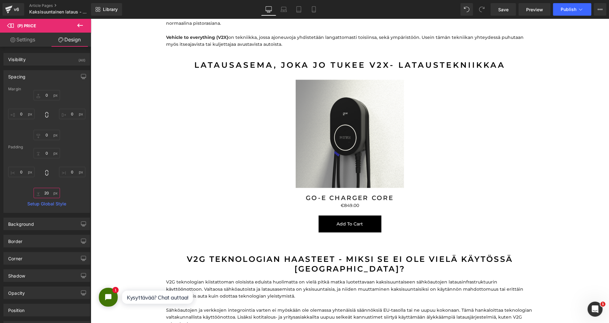
type input "2"
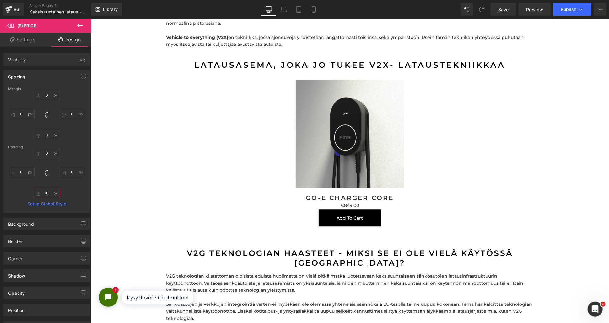
scroll to position [2335, 512]
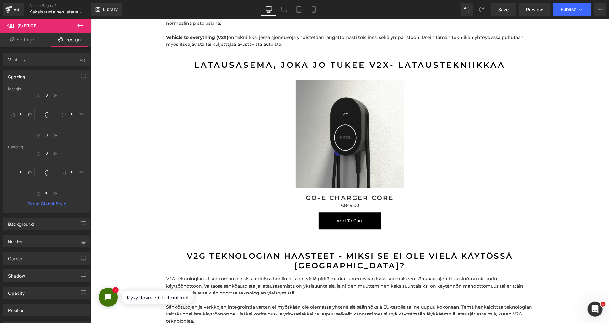
type input "1"
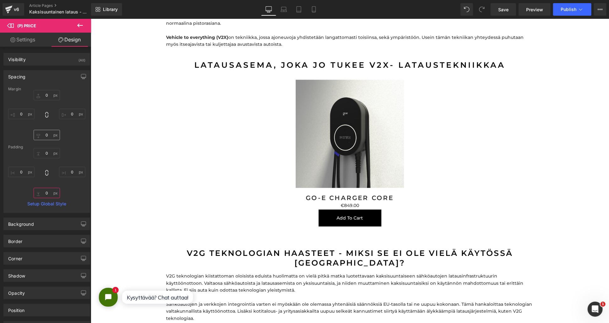
scroll to position [2332, 512]
click at [45, 134] on input "0" at bounding box center [47, 135] width 26 height 10
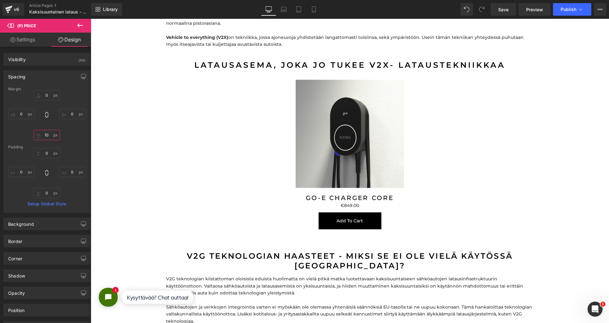
scroll to position [2335, 512]
type input "10"
click at [42, 96] on input "0" at bounding box center [47, 95] width 26 height 10
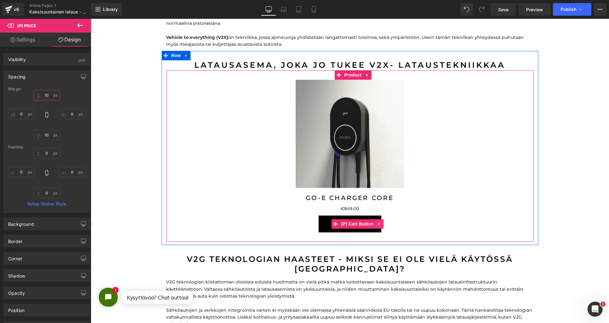
type input "10"
click at [377, 221] on icon at bounding box center [379, 223] width 4 height 5
click at [381, 222] on icon at bounding box center [383, 224] width 4 height 4
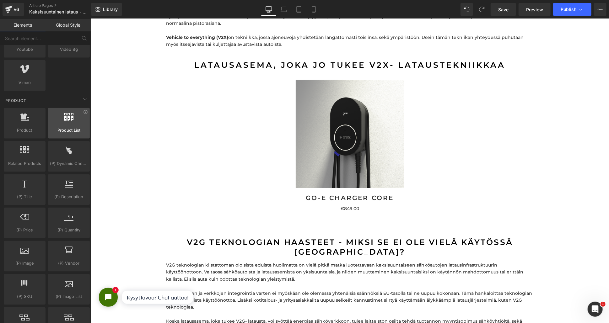
scroll to position [592, 0]
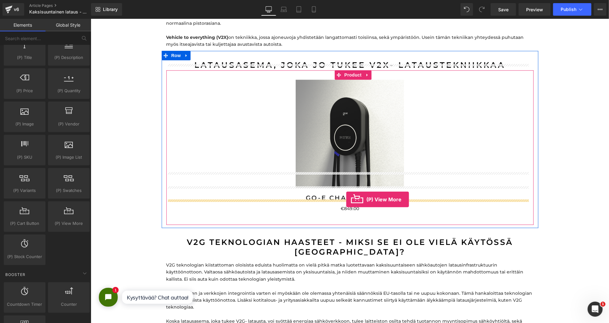
drag, startPoint x: 164, startPoint y: 246, endPoint x: 346, endPoint y: 199, distance: 187.6
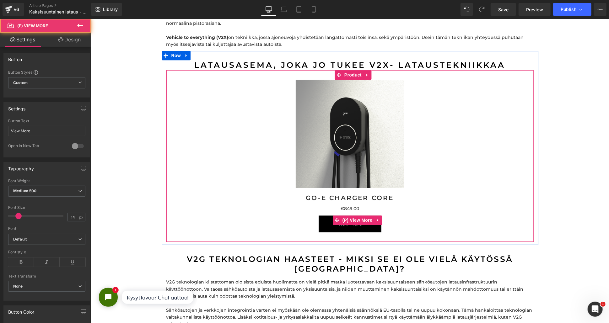
scroll to position [0, 0]
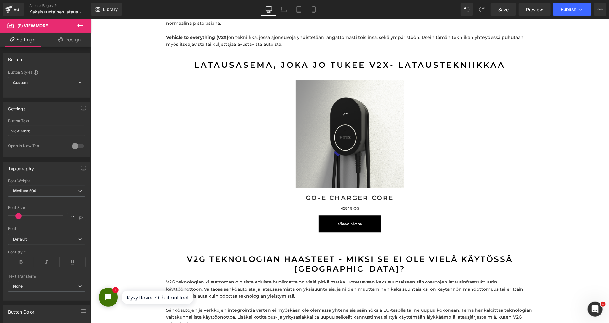
click at [73, 42] on link "Design" at bounding box center [70, 40] width 46 height 14
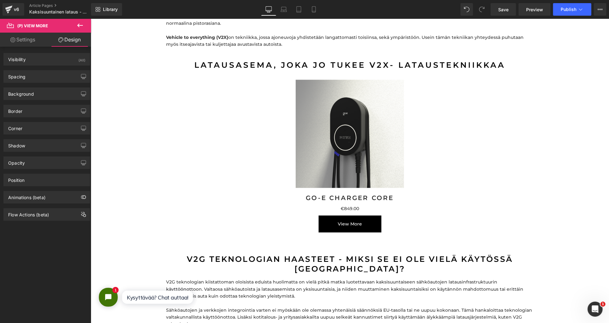
click at [31, 39] on link "Settings" at bounding box center [23, 40] width 46 height 14
type input "100"
type input "#ffffff"
type input "100"
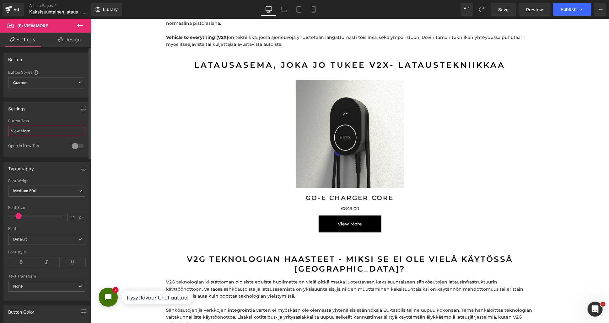
click at [34, 131] on input "View More" at bounding box center [46, 131] width 77 height 10
type input "Tutustu lisää!"
drag, startPoint x: 76, startPoint y: 147, endPoint x: 70, endPoint y: 172, distance: 25.6
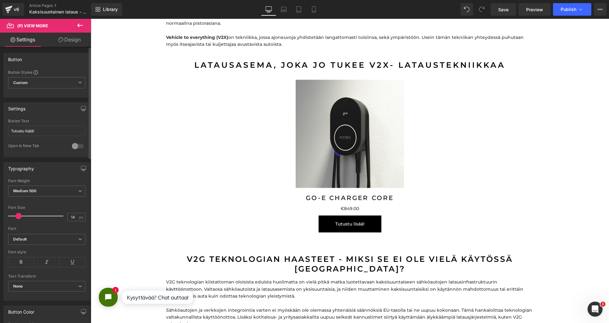
click at [76, 147] on div at bounding box center [77, 146] width 15 height 10
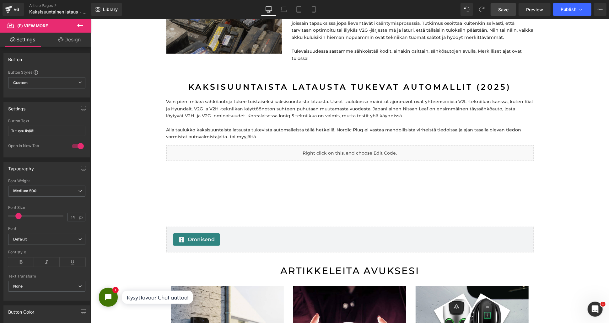
click at [505, 8] on span "Save" at bounding box center [503, 9] width 10 height 7
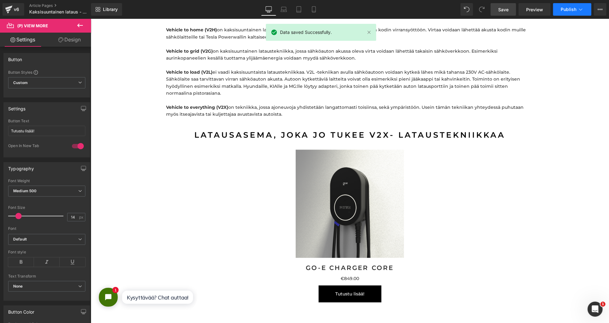
click at [567, 10] on span "Publish" at bounding box center [568, 9] width 16 height 5
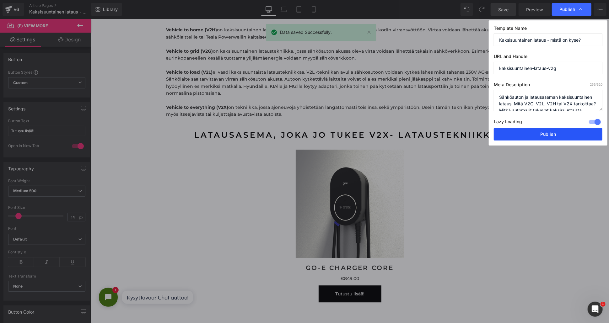
click at [519, 132] on button "Publish" at bounding box center [548, 134] width 109 height 13
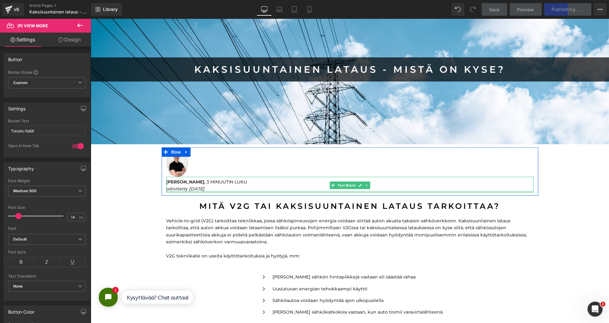
click at [210, 190] on p "päivitetty [DATE]" at bounding box center [349, 188] width 367 height 7
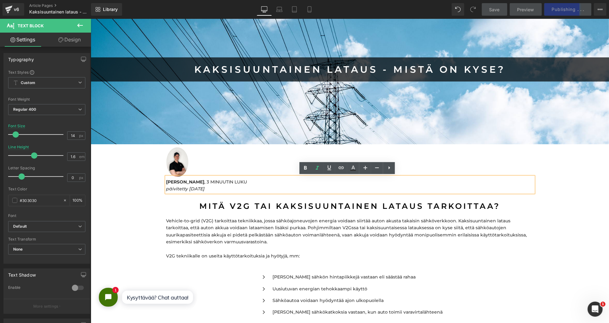
drag, startPoint x: 211, startPoint y: 189, endPoint x: 187, endPoint y: 188, distance: 24.2
click at [187, 188] on p "päivitetty [DATE]" at bounding box center [349, 188] width 367 height 7
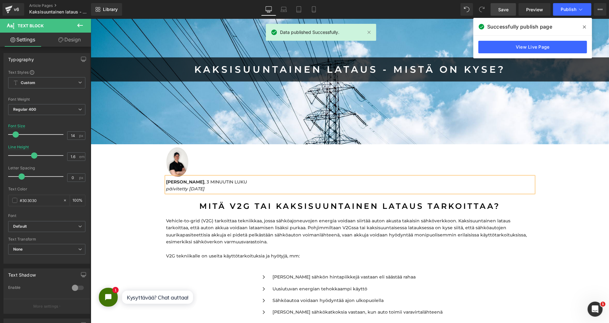
click at [498, 10] on link "Save" at bounding box center [502, 9] width 25 height 13
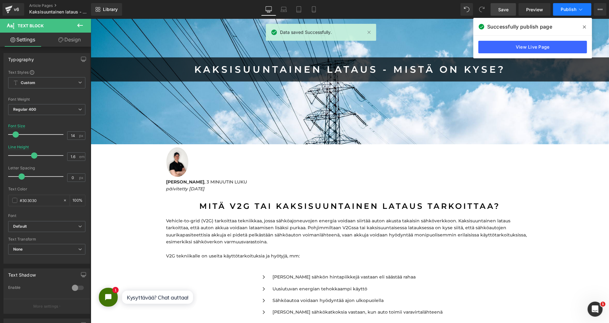
click at [579, 13] on button "Publish" at bounding box center [572, 9] width 38 height 13
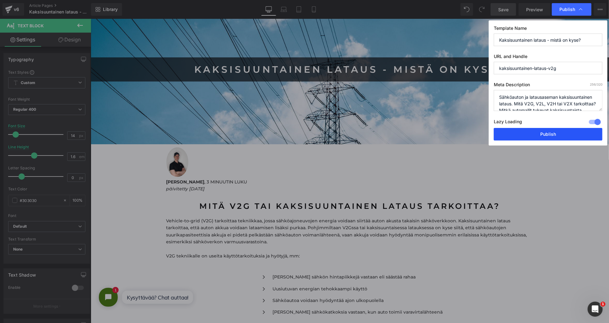
click at [526, 128] on button "Publish" at bounding box center [548, 134] width 109 height 13
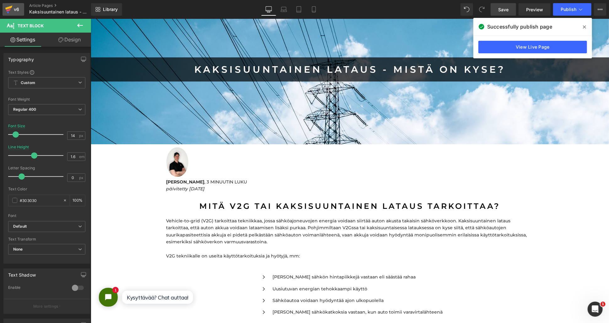
drag, startPoint x: 40, startPoint y: 6, endPoint x: 23, endPoint y: 9, distance: 16.6
click at [40, 6] on link "Article Pages" at bounding box center [65, 5] width 72 height 5
